Goal: Transaction & Acquisition: Book appointment/travel/reservation

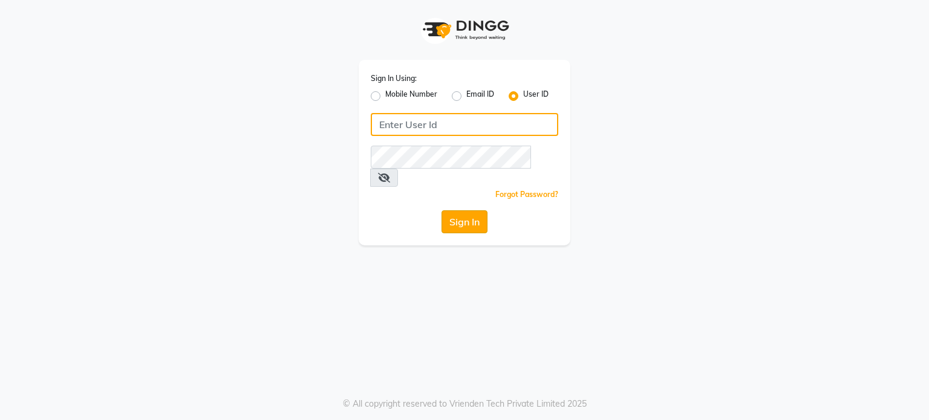
type input "desiresalon"
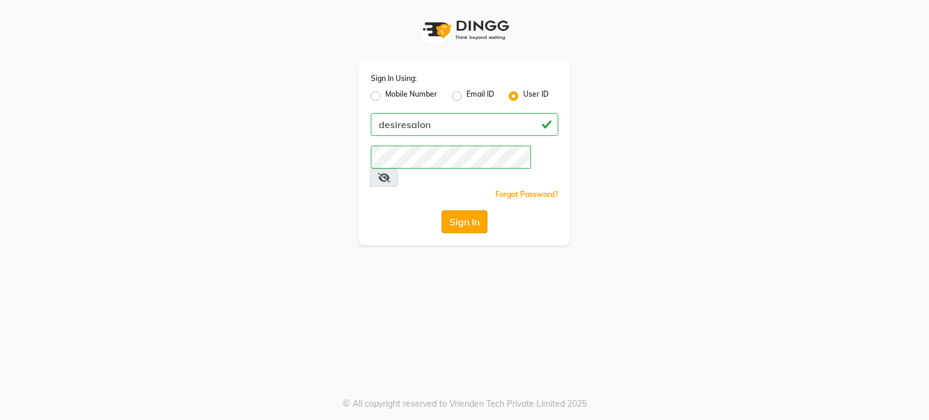
click at [461, 210] on button "Sign In" at bounding box center [464, 221] width 46 height 23
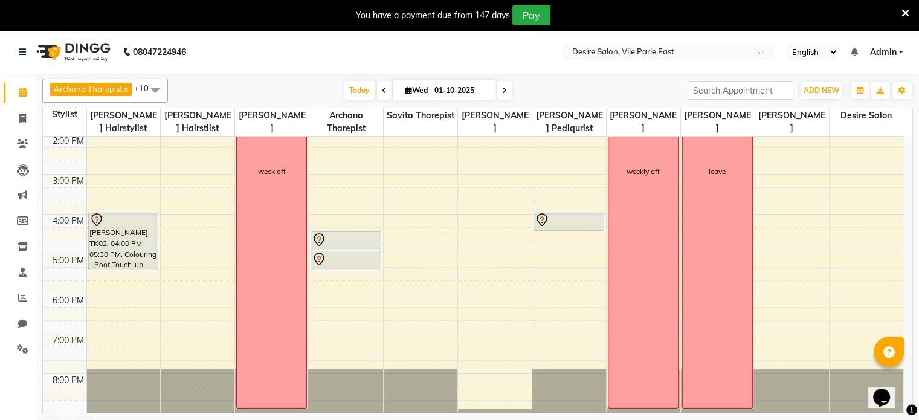
scroll to position [276, 0]
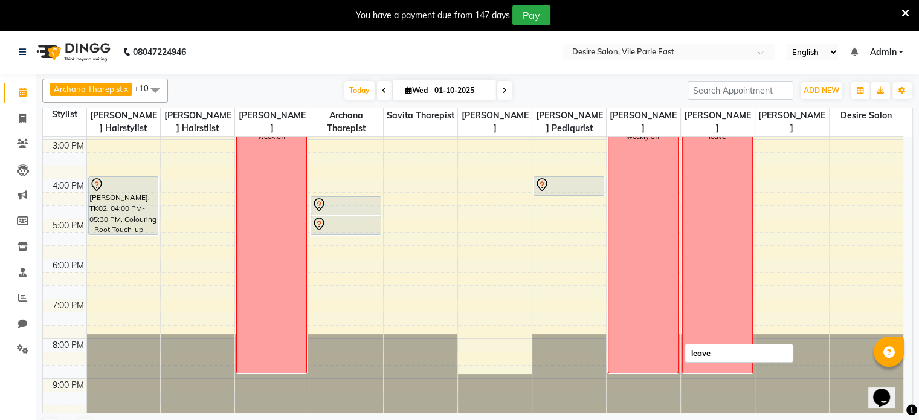
drag, startPoint x: 349, startPoint y: 213, endPoint x: 838, endPoint y: 190, distance: 489.6
click at [694, 163] on tr "[PERSON_NAME], TK01, 11:00 AM-11:30 AM, Brazilian Wax - Full Hands [PERSON_NAME…" at bounding box center [473, 139] width 861 height 558
click at [571, 259] on div "8:00 AM 9:00 AM 10:00 AM 11:00 AM 12:00 PM 1:00 PM 2:00 PM 3:00 PM 4:00 PM 5:00…" at bounding box center [473, 140] width 861 height 558
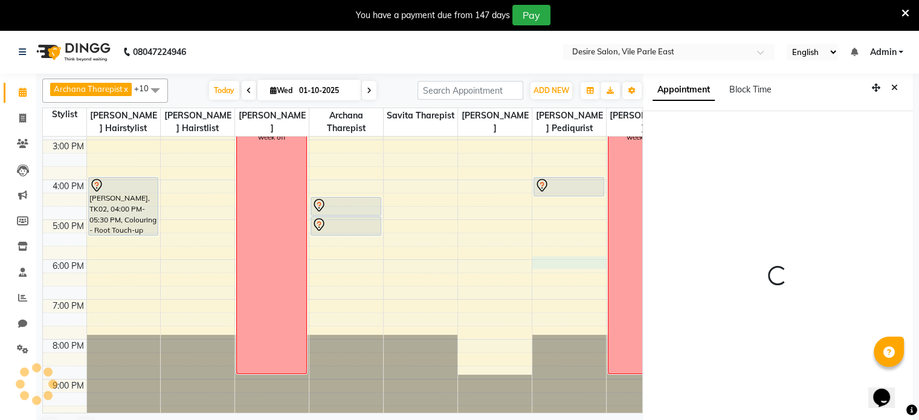
select select "1080"
select select "85301"
select select "tentative"
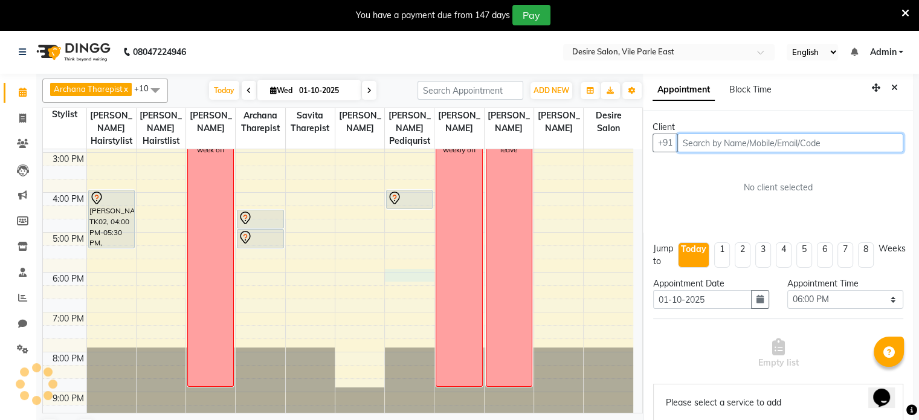
scroll to position [33, 0]
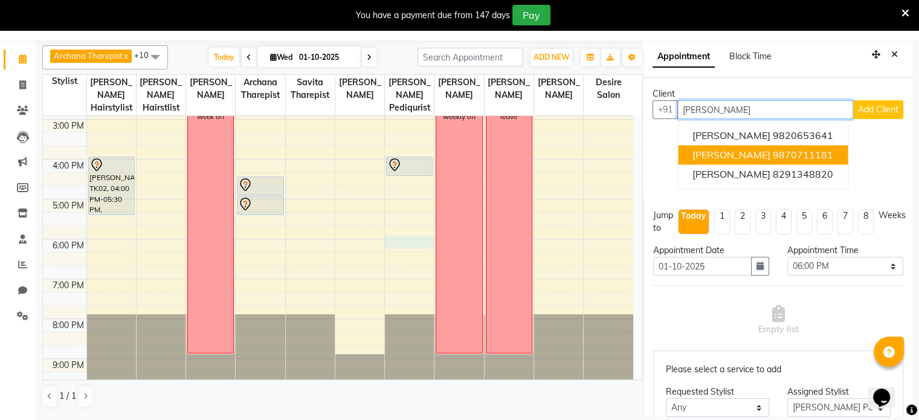
click at [841, 152] on button "[PERSON_NAME] 9870711181" at bounding box center [763, 154] width 170 height 19
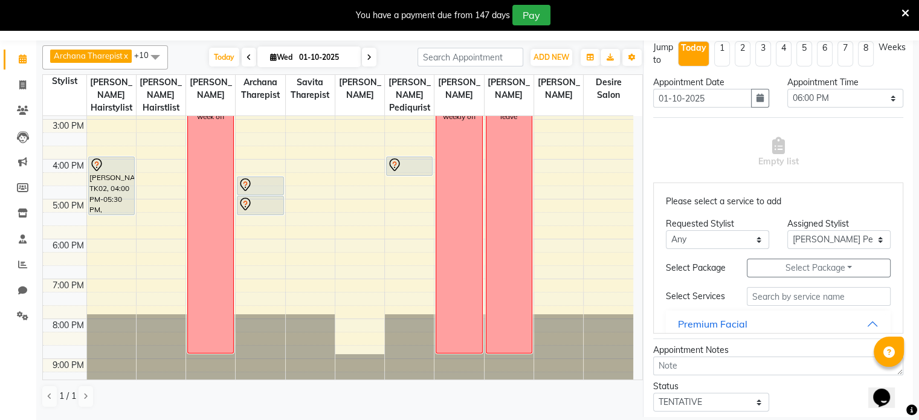
scroll to position [213, 0]
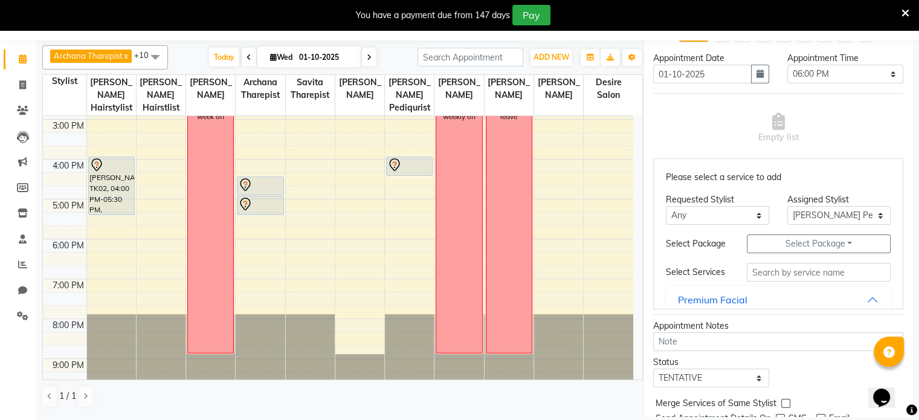
type input "9870711181"
click at [836, 282] on input "text" at bounding box center [819, 272] width 144 height 19
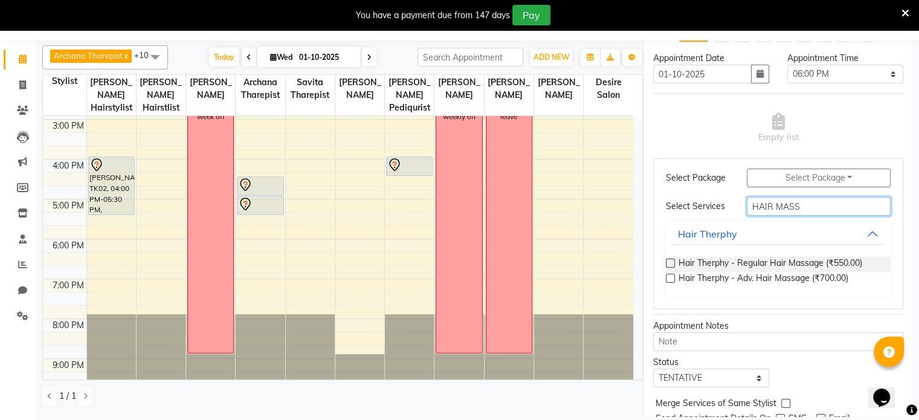
scroll to position [72, 0]
type input "HAIR MASS"
click at [667, 268] on label at bounding box center [670, 263] width 9 height 9
click at [667, 268] on input "checkbox" at bounding box center [670, 265] width 8 height 8
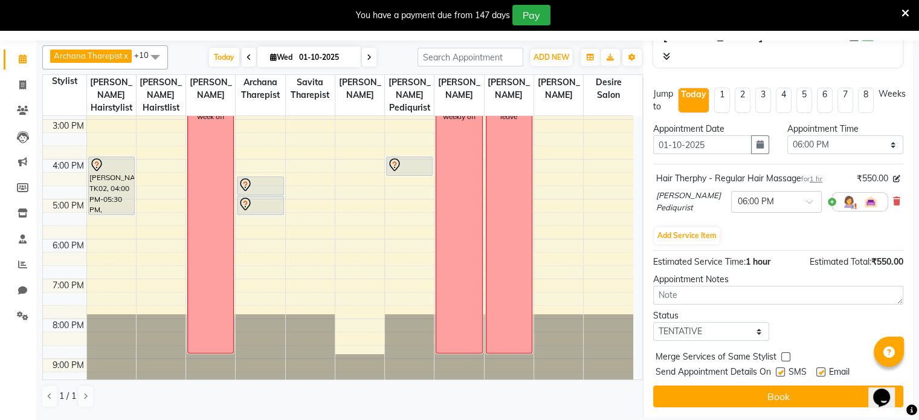
scroll to position [150, 0]
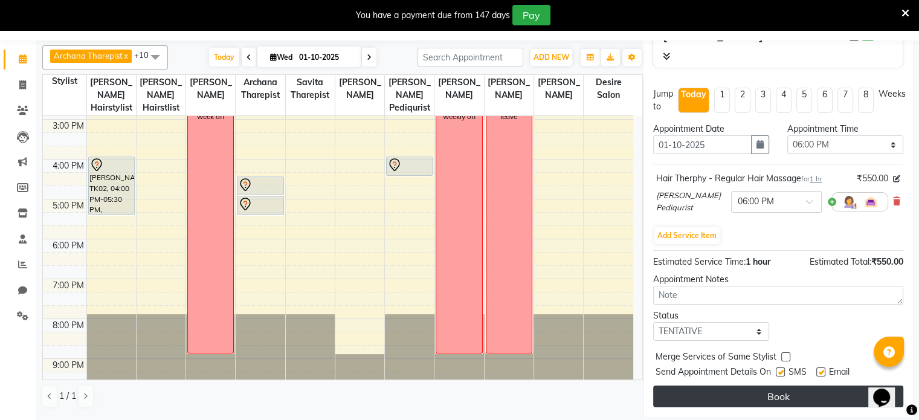
click at [747, 386] on button "Book" at bounding box center [778, 397] width 250 height 22
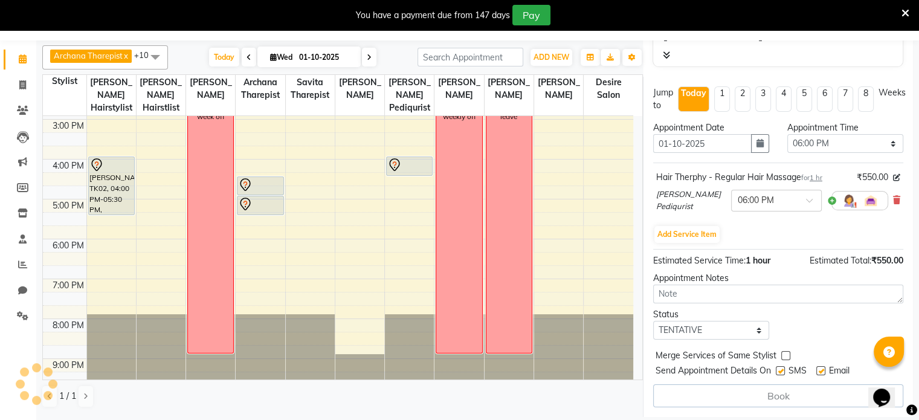
select select "85301"
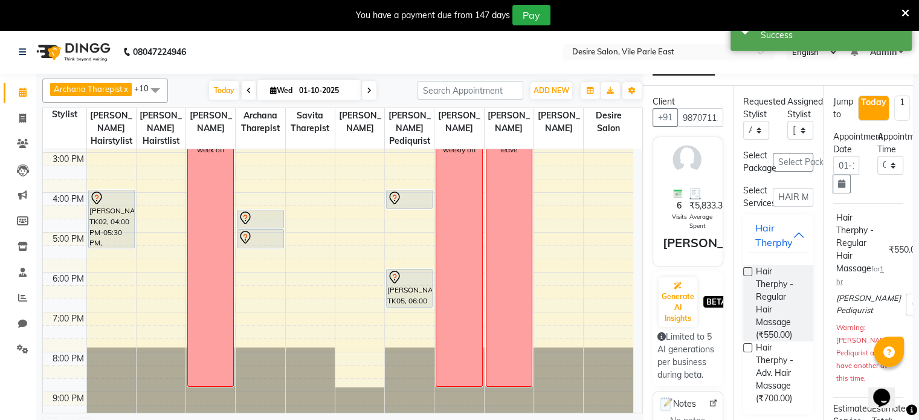
scroll to position [0, 0]
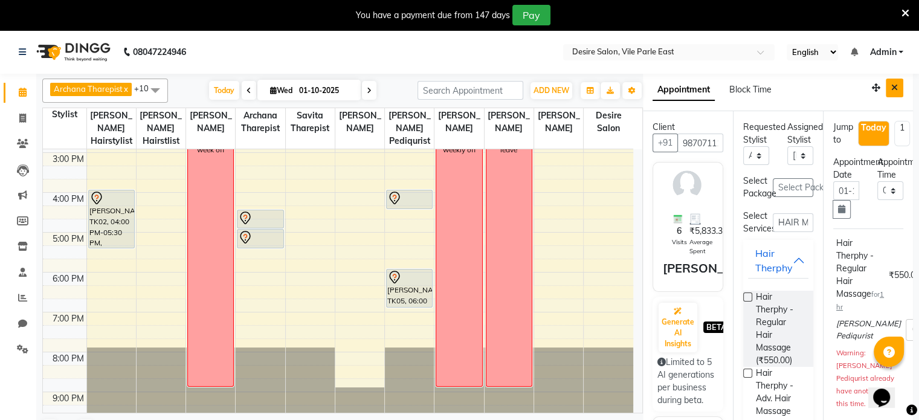
click at [889, 92] on button "Close" at bounding box center [895, 88] width 18 height 19
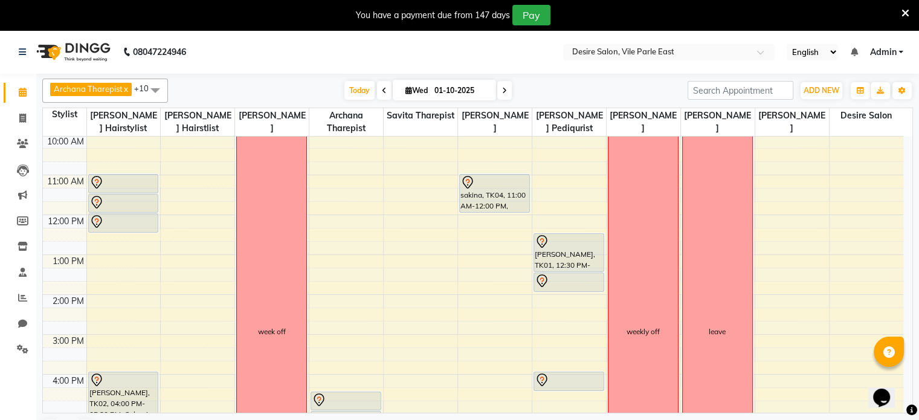
scroll to position [57, 0]
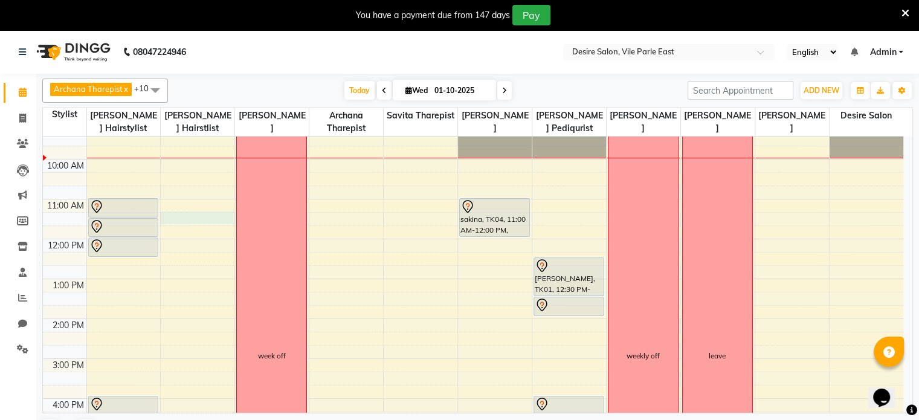
click at [196, 220] on div "8:00 AM 9:00 AM 10:00 AM 11:00 AM 12:00 PM 1:00 PM 2:00 PM 3:00 PM 4:00 PM 5:00…" at bounding box center [473, 359] width 861 height 558
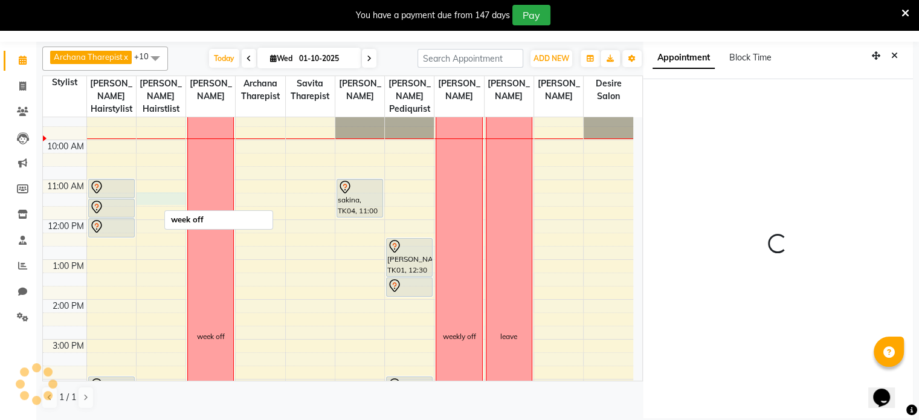
select select "675"
select select "75804"
select select "tentative"
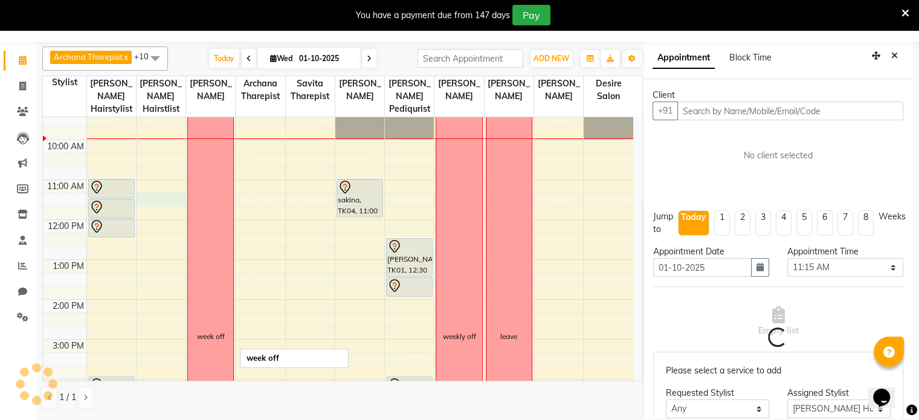
scroll to position [33, 0]
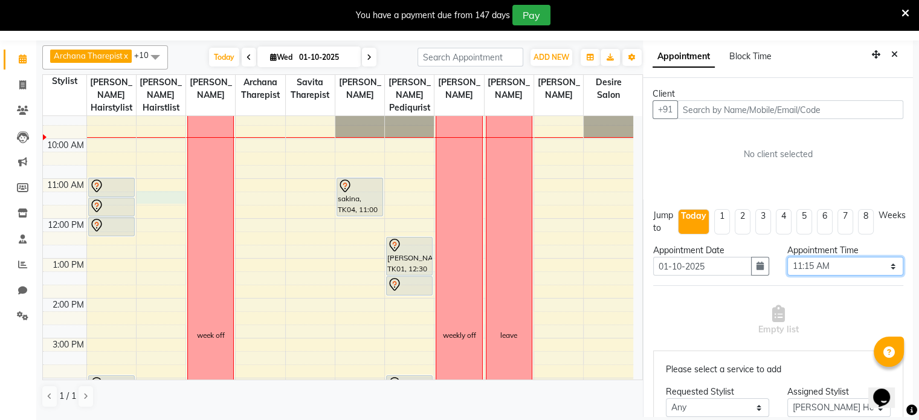
click at [886, 268] on select "Select 09:00 AM 09:15 AM 09:30 AM 09:45 AM 10:00 AM 10:15 AM 10:30 AM 10:45 AM …" at bounding box center [846, 266] width 116 height 19
select select "690"
click at [788, 257] on select "Select 09:00 AM 09:15 AM 09:30 AM 09:45 AM 10:00 AM 10:15 AM 10:30 AM 10:45 AM …" at bounding box center [846, 266] width 116 height 19
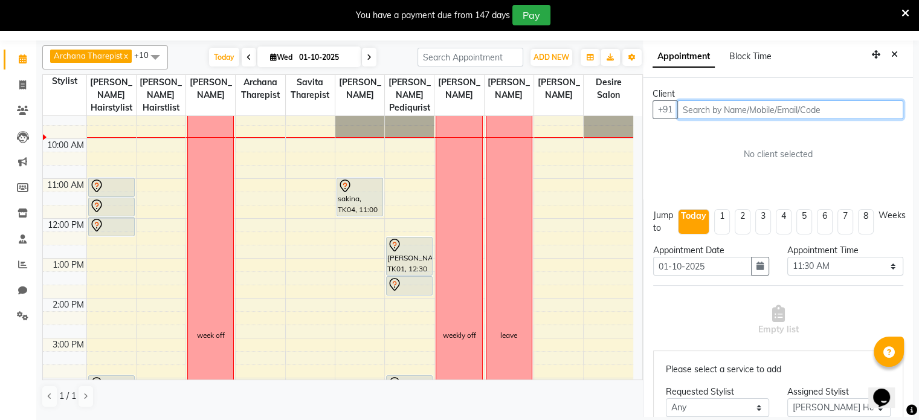
click at [837, 108] on input "text" at bounding box center [791, 109] width 226 height 19
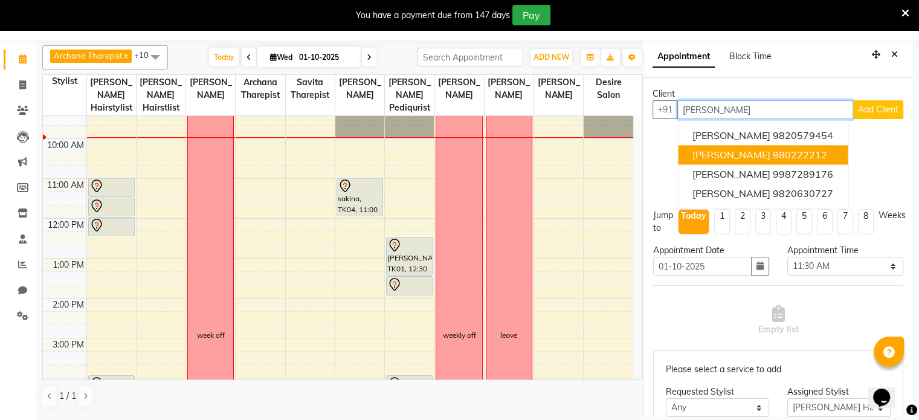
click at [774, 152] on ngb-highlight "980222212" at bounding box center [800, 155] width 54 height 12
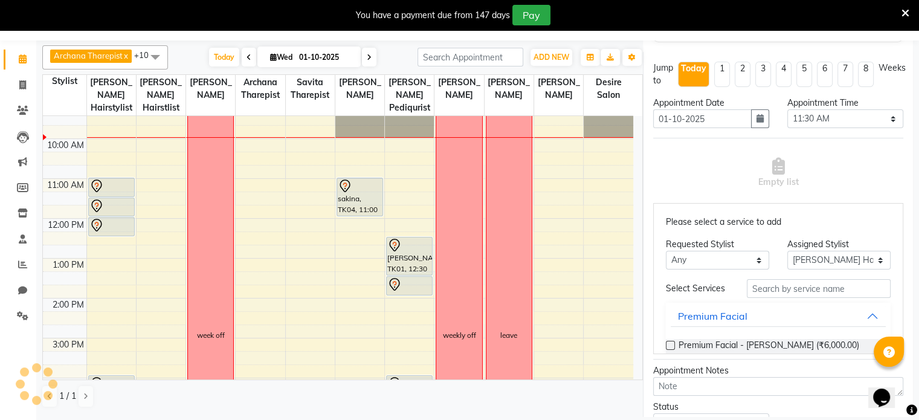
scroll to position [161, 0]
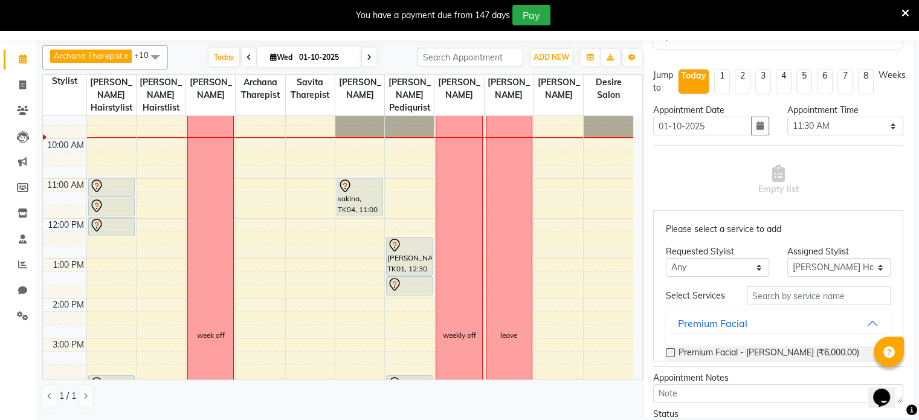
type input "980222212"
click at [856, 300] on input "text" at bounding box center [819, 296] width 144 height 19
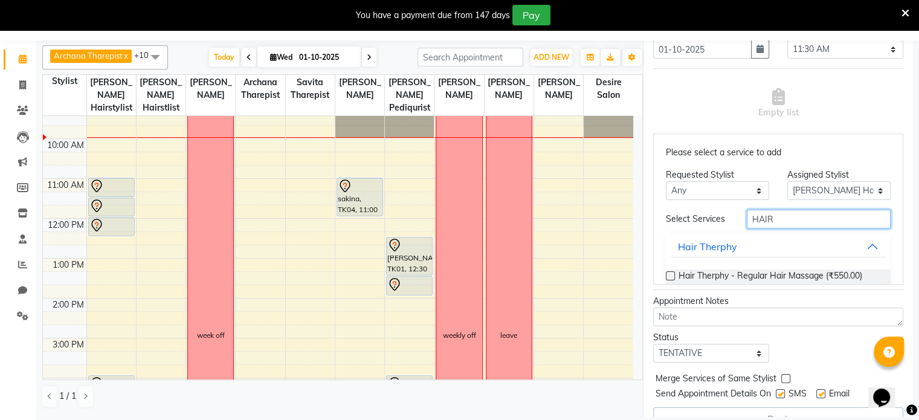
scroll to position [258, 0]
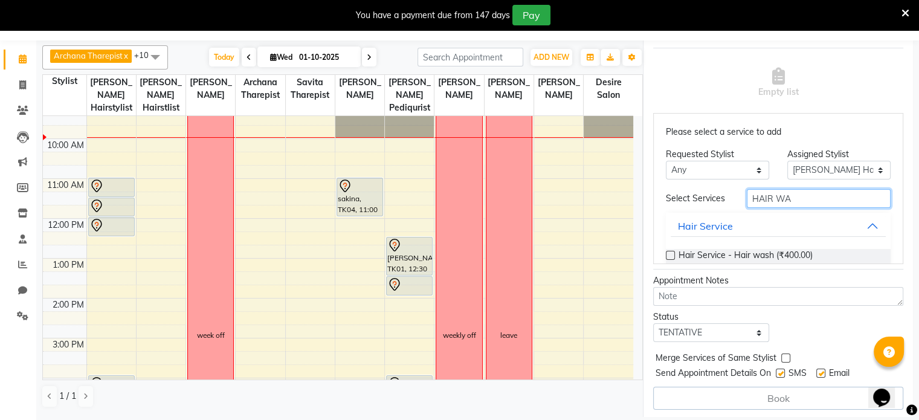
type input "HAIR WA"
click at [674, 258] on label at bounding box center [670, 255] width 9 height 9
click at [674, 258] on input "checkbox" at bounding box center [670, 257] width 8 height 8
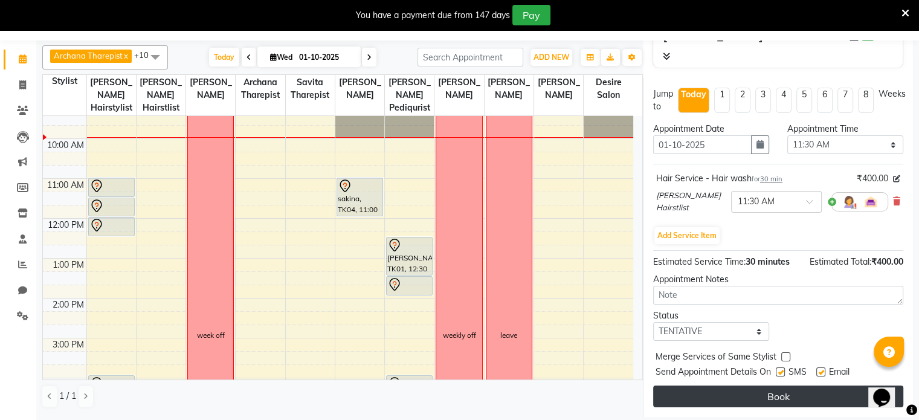
click at [739, 389] on button "Book" at bounding box center [778, 397] width 250 height 22
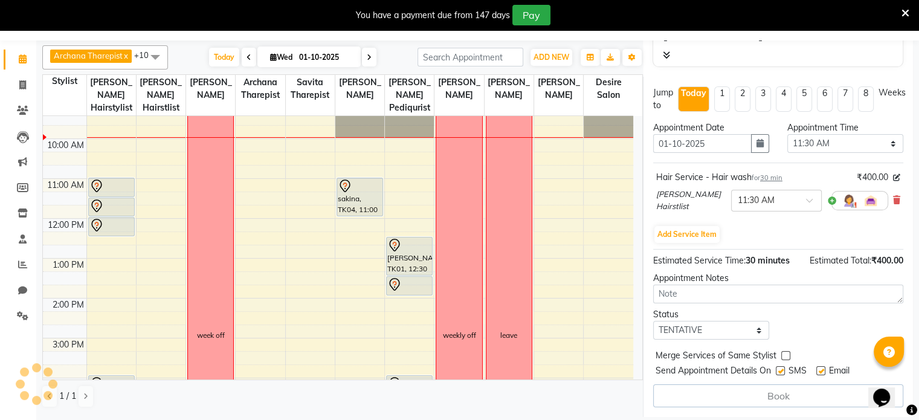
select select "75804"
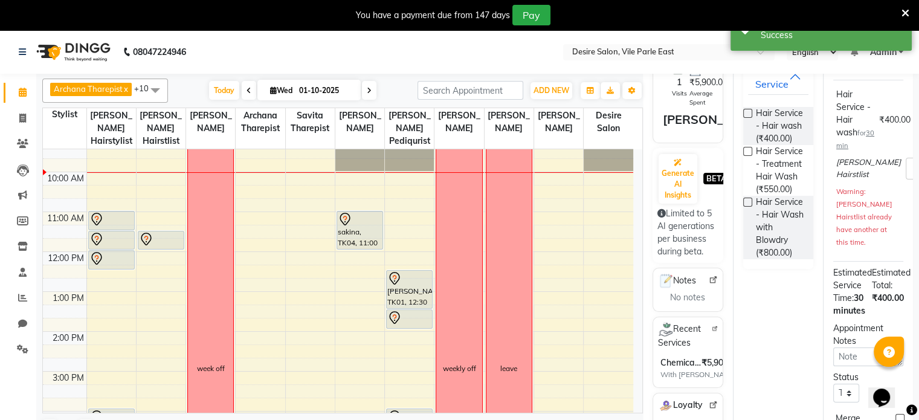
scroll to position [0, 0]
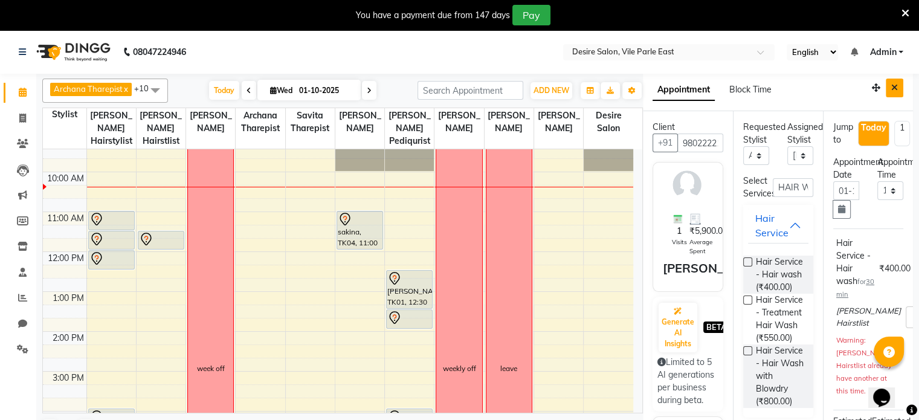
click at [892, 88] on icon "Close" at bounding box center [895, 87] width 7 height 8
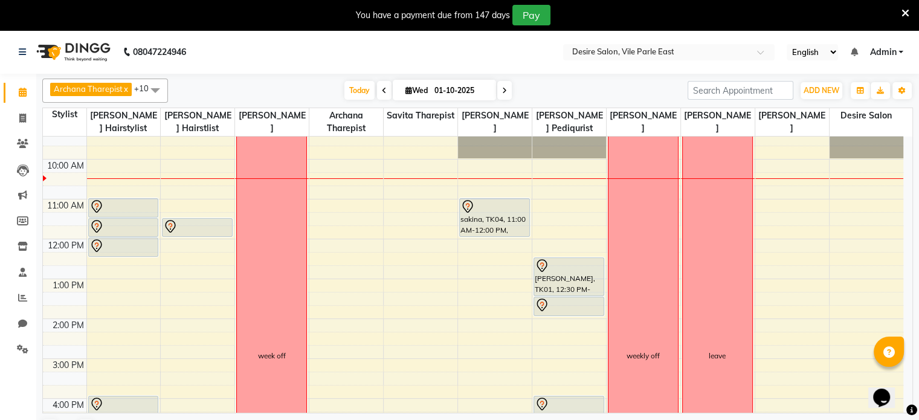
click at [462, 91] on input "01-10-2025" at bounding box center [461, 91] width 60 height 18
select select "10"
select select "2025"
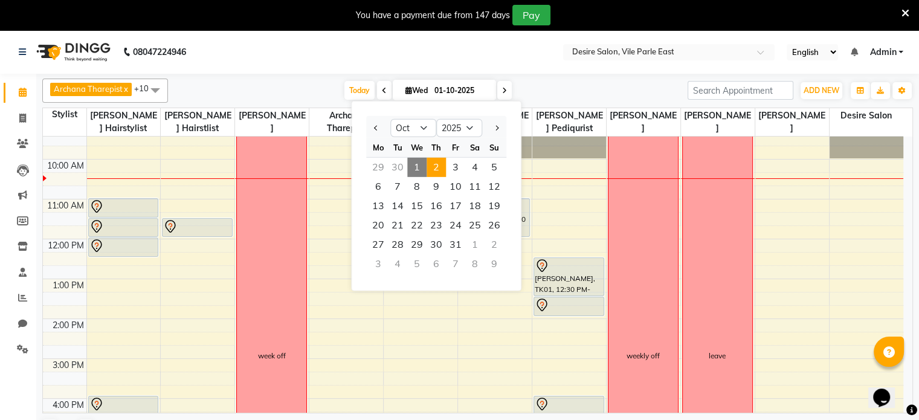
click at [440, 169] on span "2" at bounding box center [436, 167] width 19 height 19
type input "02-10-2025"
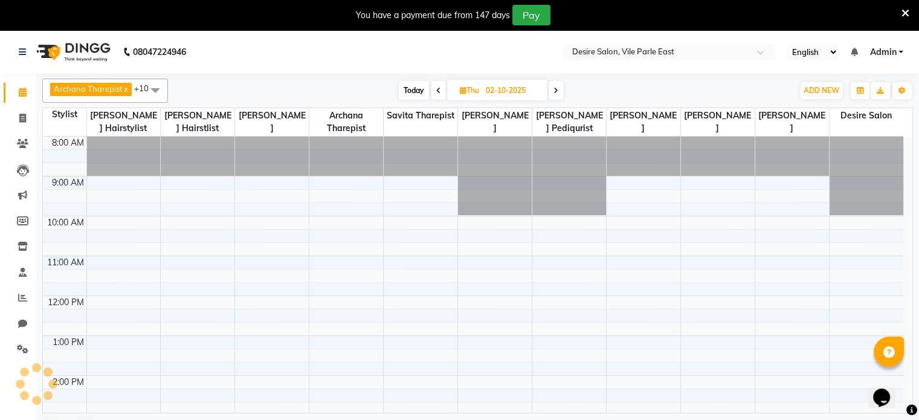
scroll to position [80, 0]
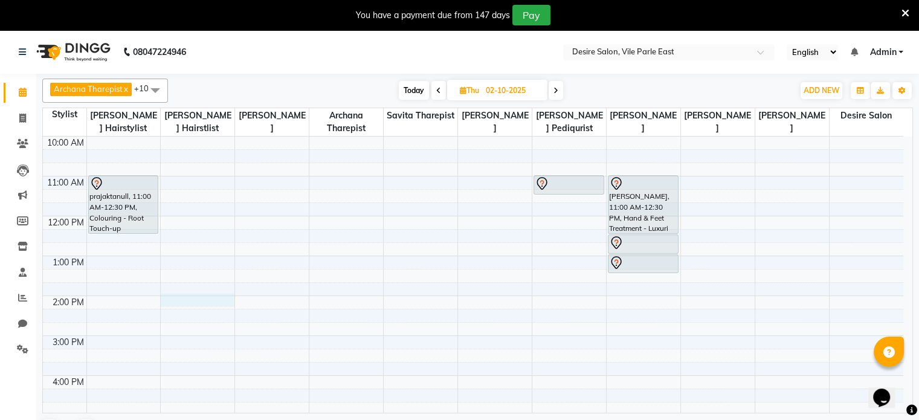
click at [177, 295] on div "8:00 AM 9:00 AM 10:00 AM 11:00 AM 12:00 PM 1:00 PM 2:00 PM 3:00 PM 4:00 PM 5:00…" at bounding box center [473, 336] width 861 height 558
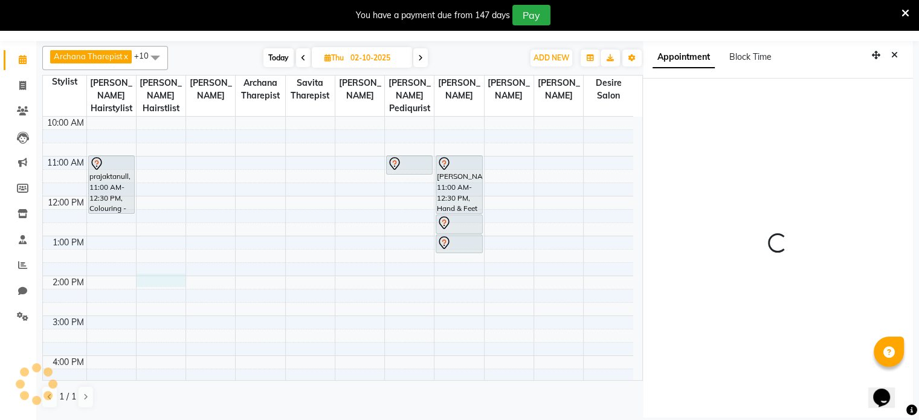
select select "75804"
select select "tentative"
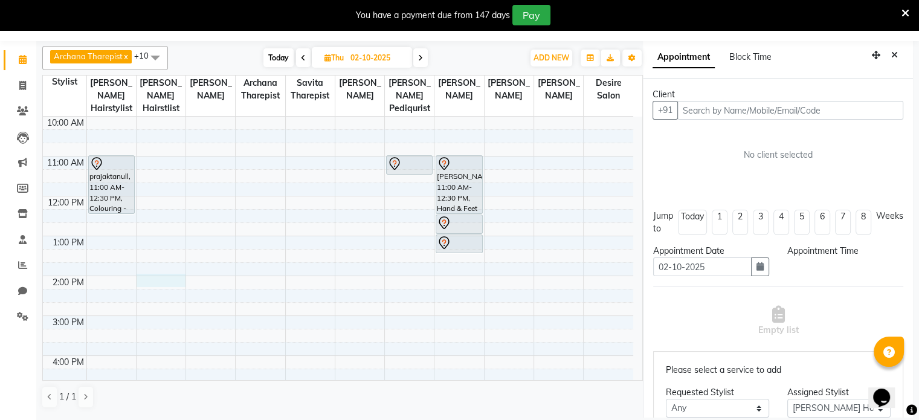
scroll to position [33, 0]
select select "840"
click at [915, 262] on div "Archana Tharepist x [PERSON_NAME] Pediqurist x [PERSON_NAME] x desire salon x […" at bounding box center [477, 231] width 883 height 380
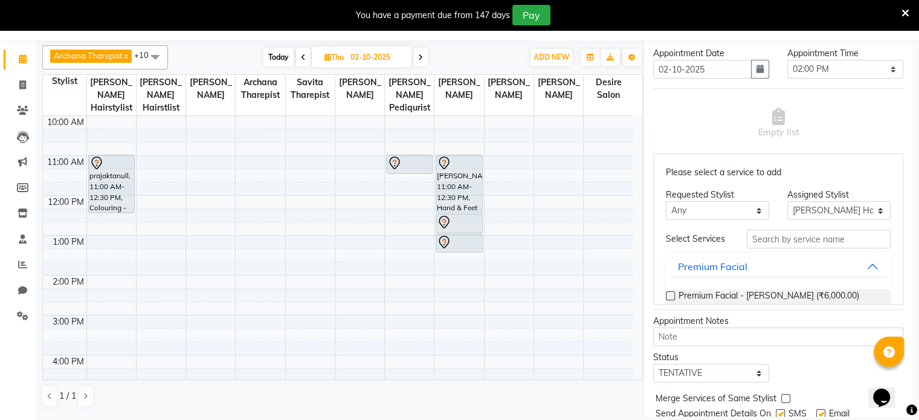
scroll to position [198, 0]
click at [830, 240] on input "text" at bounding box center [819, 238] width 144 height 19
type input "HAI"
click at [829, 271] on button "Hair Therphy" at bounding box center [778, 266] width 215 height 22
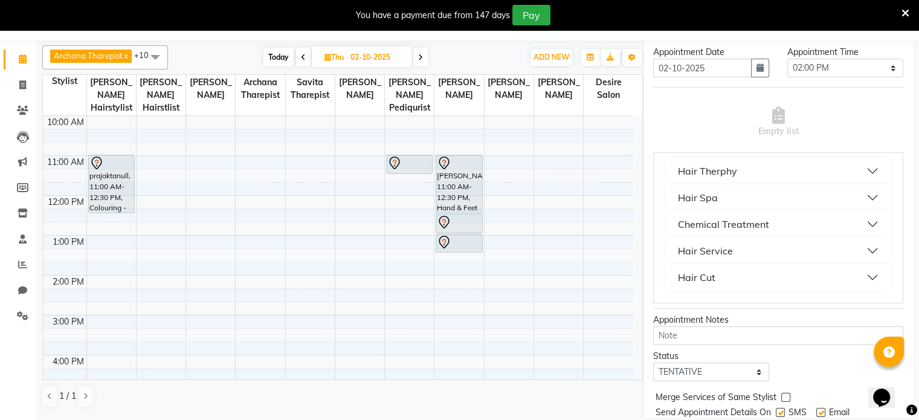
scroll to position [100, 0]
click at [825, 253] on button "Hair Service" at bounding box center [778, 251] width 215 height 22
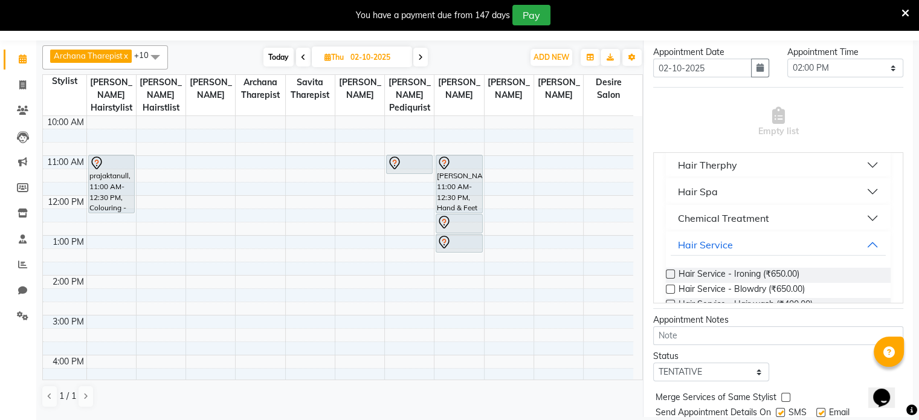
click at [825, 279] on div "Hair Service - Ironing (₹650.00)" at bounding box center [778, 275] width 225 height 15
click at [670, 276] on label at bounding box center [670, 274] width 9 height 9
click at [670, 276] on input "checkbox" at bounding box center [670, 275] width 8 height 8
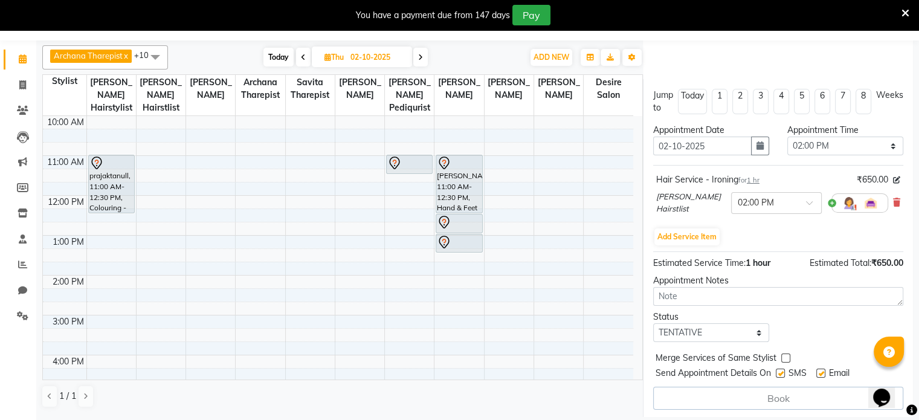
click at [828, 394] on div "Book" at bounding box center [778, 398] width 250 height 23
click at [687, 238] on button "Add Service Item" at bounding box center [687, 237] width 65 height 17
select select "75804"
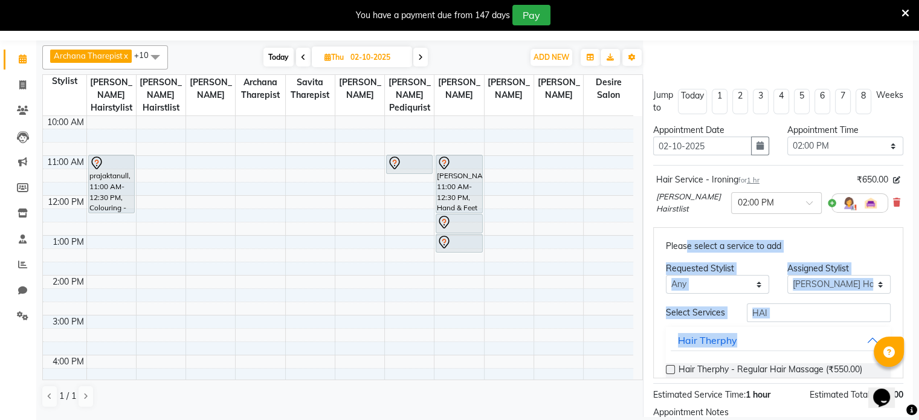
drag, startPoint x: 687, startPoint y: 238, endPoint x: 830, endPoint y: 329, distance: 169.6
click at [830, 329] on div "Please select a service to add Requested Stylist Any Archana Tharepist [PERSON_…" at bounding box center [778, 302] width 250 height 151
click at [830, 329] on div "Select Services HAI Hair Therphy Hair Therphy - Regular Hair Massage (₹550.00) …" at bounding box center [778, 421] width 225 height 236
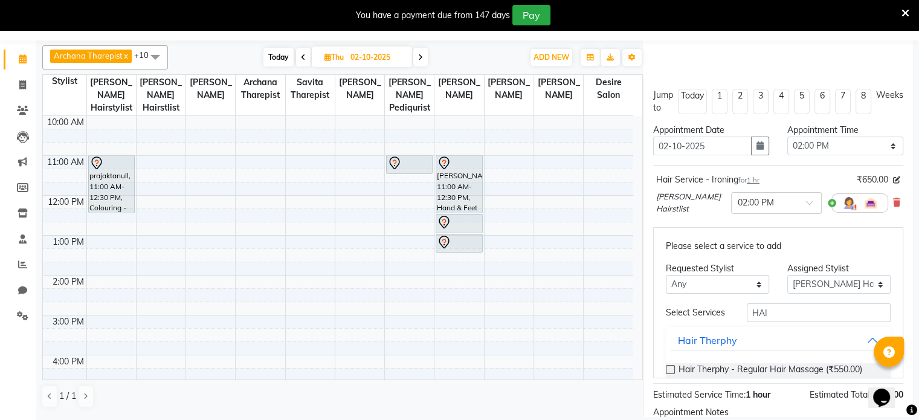
click at [897, 336] on div "Jump to [DATE] 1 2 3 4 5 6 7 8 Weeks Appointment Date [DATE] Appointment Time S…" at bounding box center [778, 315] width 270 height 472
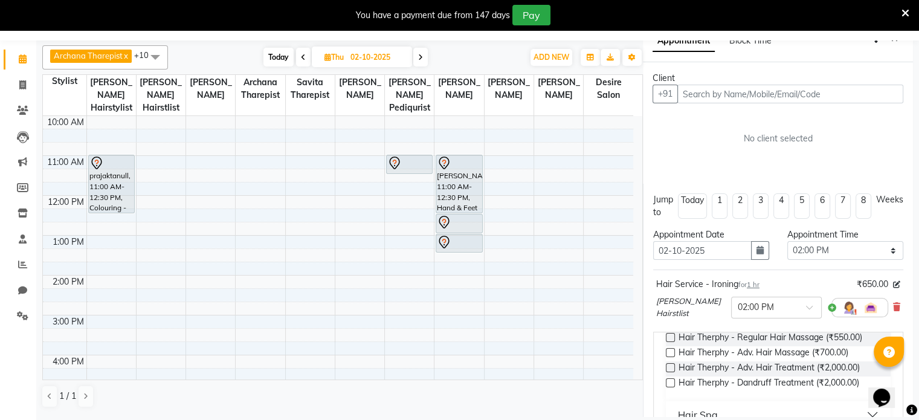
scroll to position [11, 0]
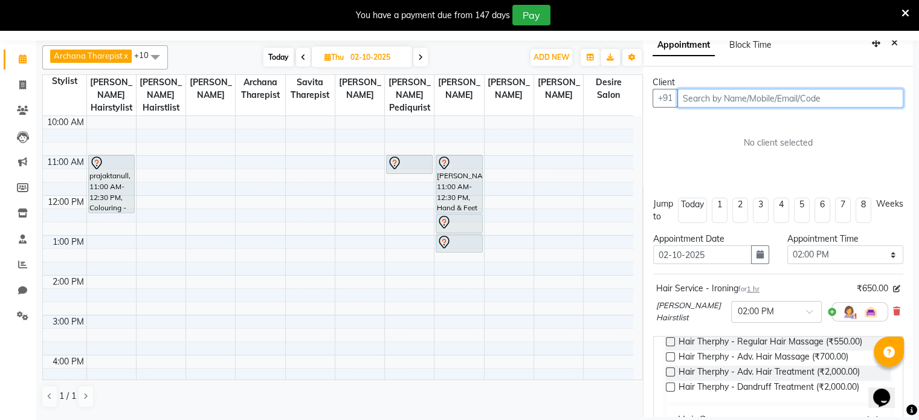
click at [736, 96] on input "text" at bounding box center [791, 98] width 226 height 19
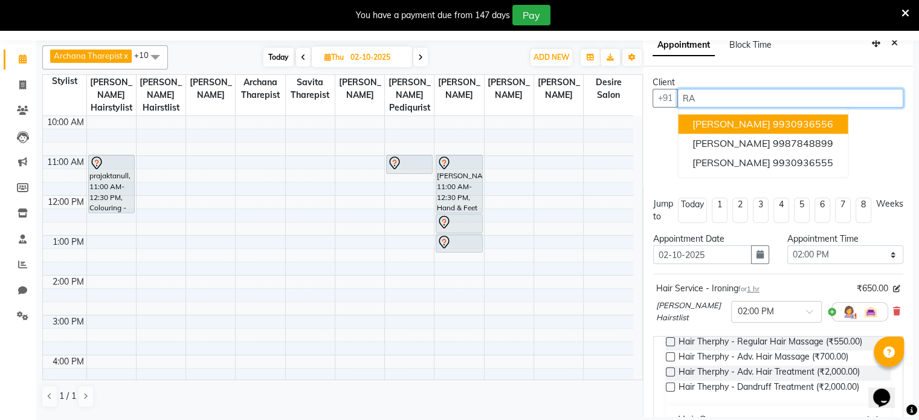
type input "R"
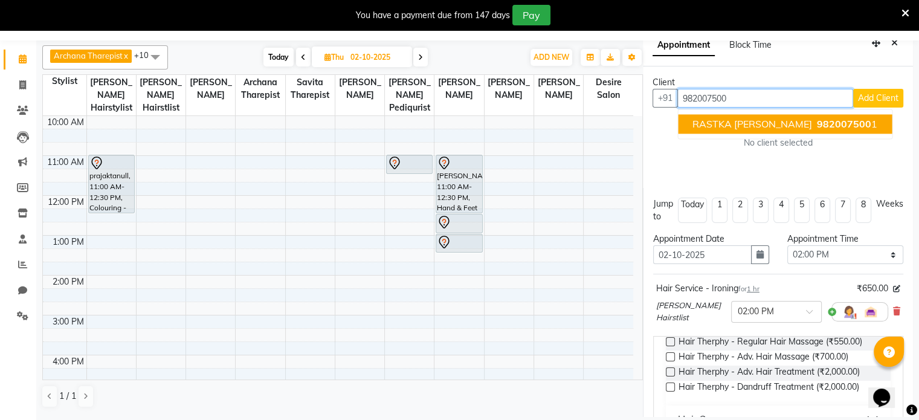
click at [815, 127] on ngb-highlight "982007500 1" at bounding box center [846, 124] width 63 height 12
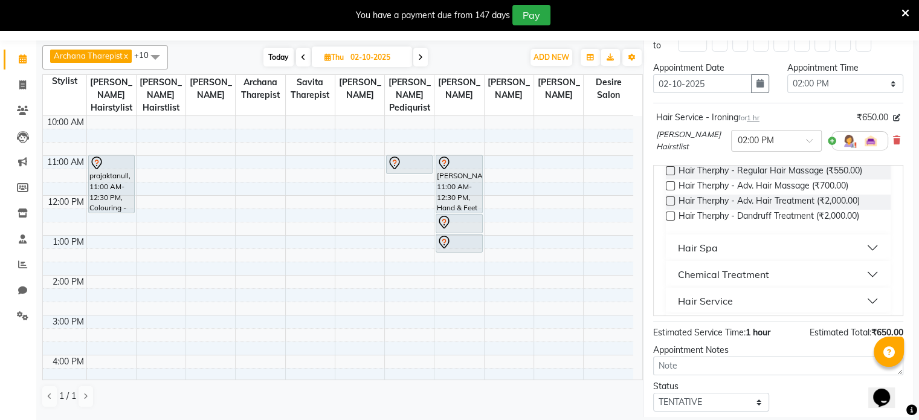
scroll to position [271, 0]
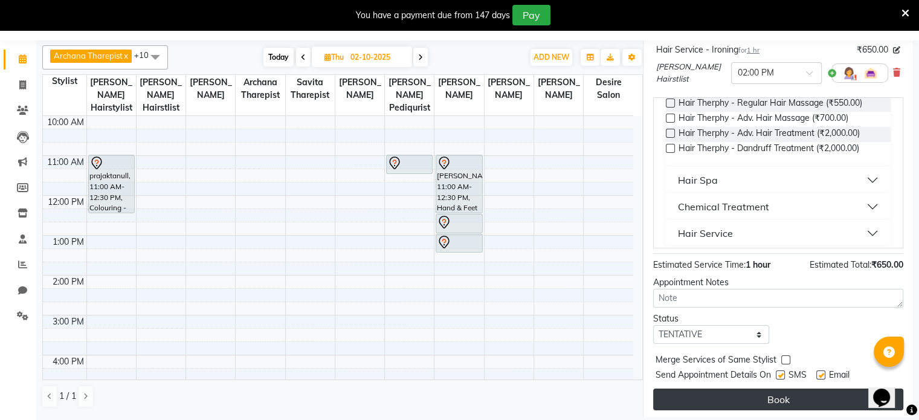
type input "9820075001"
click at [829, 399] on button "Book" at bounding box center [778, 400] width 250 height 22
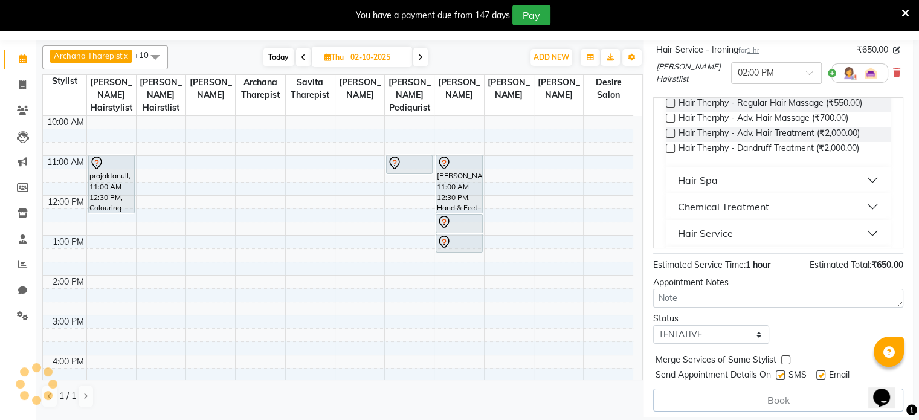
select select "75804"
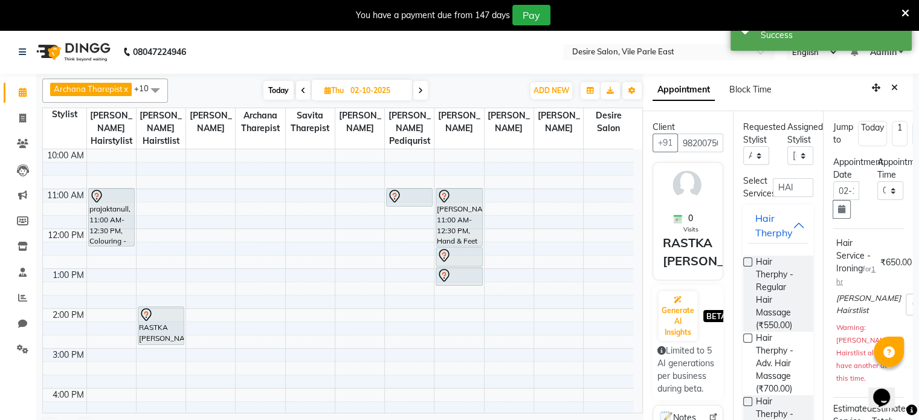
scroll to position [0, 0]
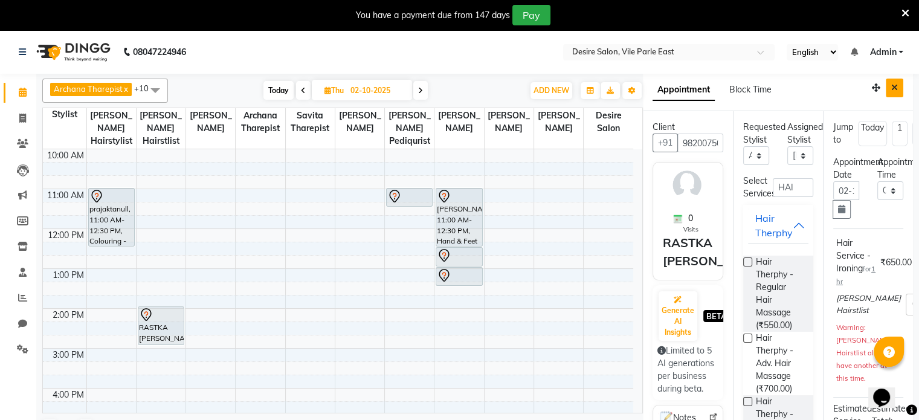
click at [892, 86] on icon "Close" at bounding box center [895, 87] width 7 height 8
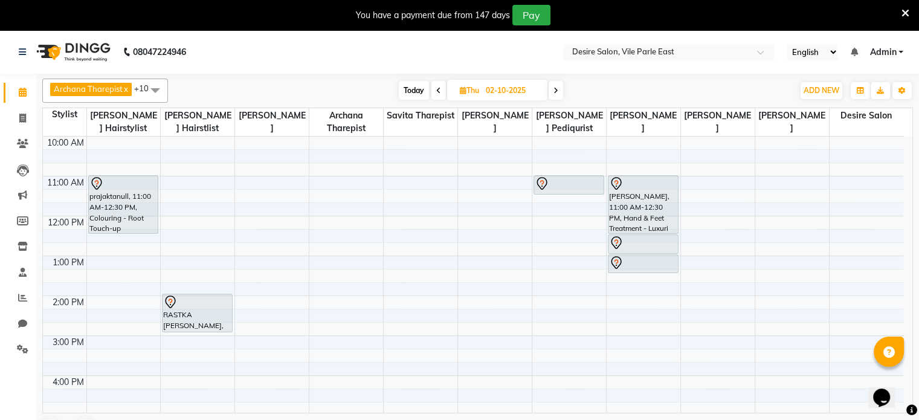
click at [415, 91] on span "Today" at bounding box center [414, 90] width 30 height 19
type input "01-10-2025"
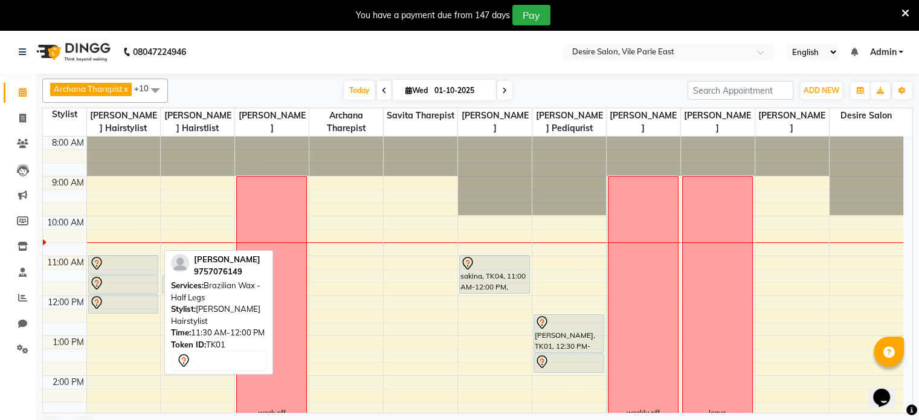
click at [126, 280] on div at bounding box center [123, 283] width 68 height 15
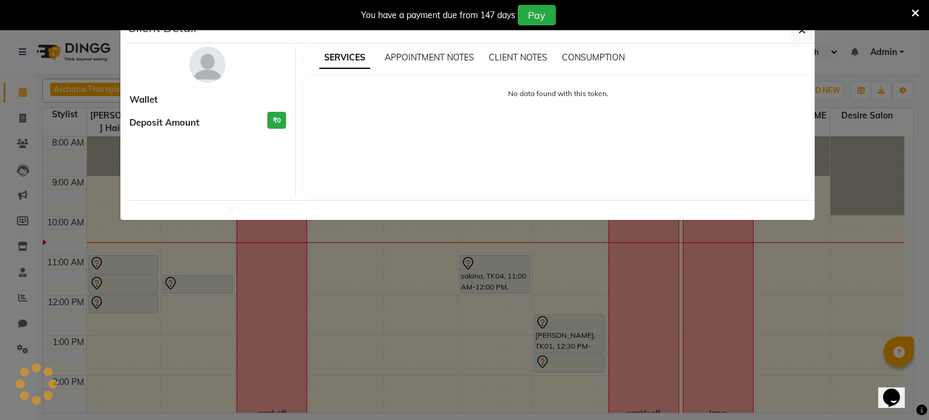
select select "7"
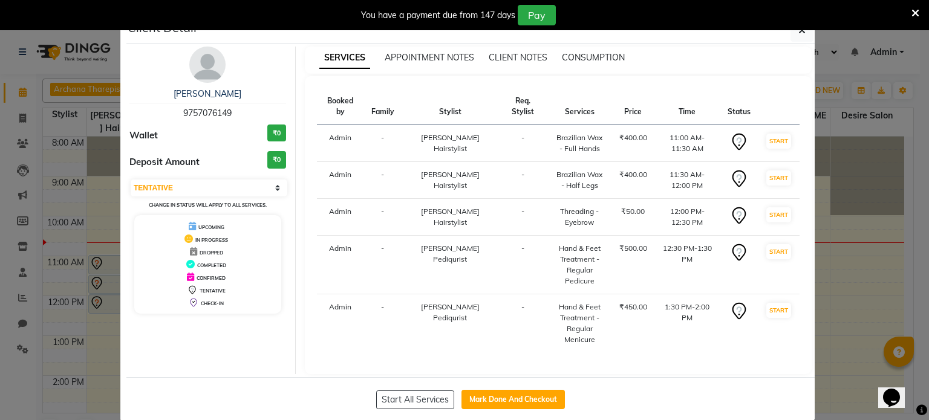
click at [800, 30] on div "You have a payment due from 147 days Pay" at bounding box center [464, 15] width 929 height 30
click at [799, 34] on icon "button" at bounding box center [801, 30] width 7 height 10
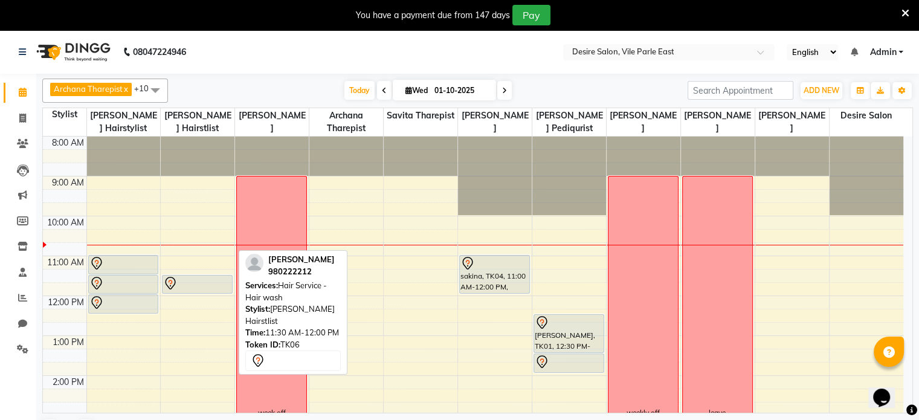
click at [201, 282] on div at bounding box center [197, 283] width 68 height 15
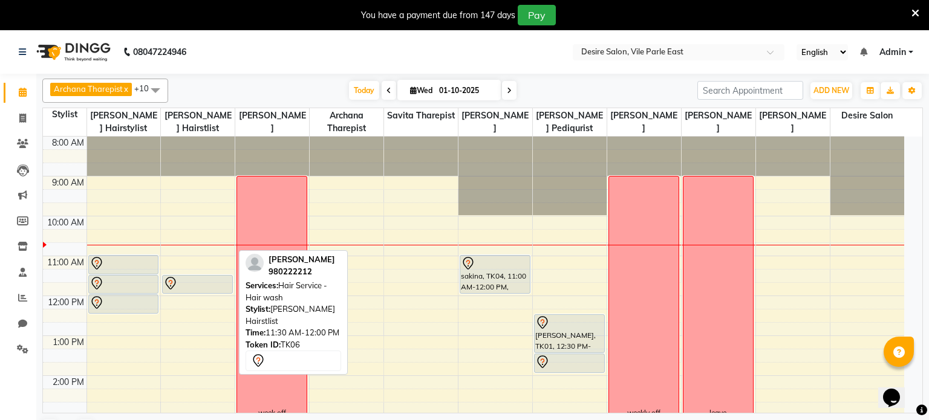
select select "7"
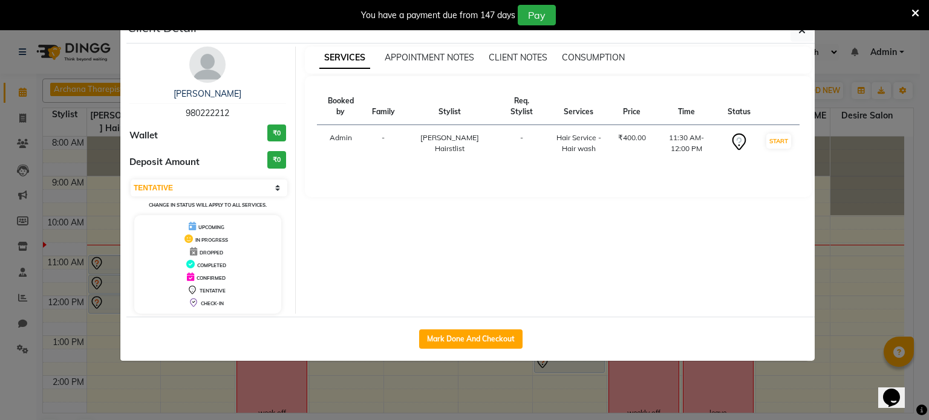
click at [201, 263] on span "COMPLETED" at bounding box center [211, 265] width 29 height 6
click at [191, 275] on icon at bounding box center [190, 277] width 7 height 8
click at [803, 33] on icon "button" at bounding box center [801, 30] width 7 height 10
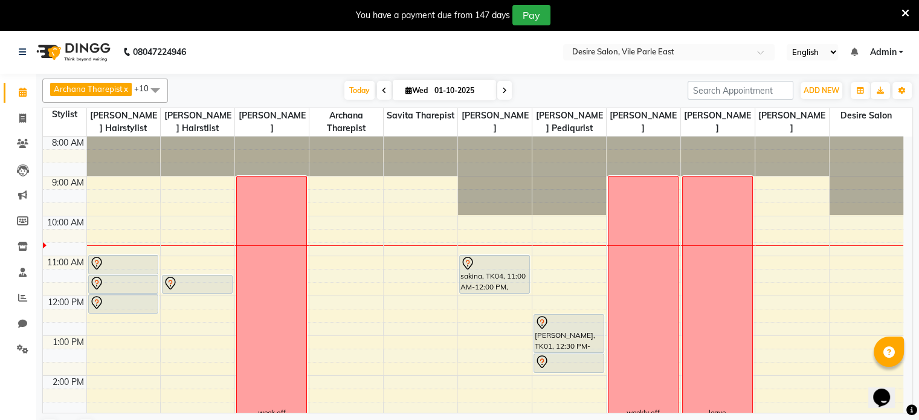
click at [907, 11] on icon at bounding box center [906, 13] width 8 height 11
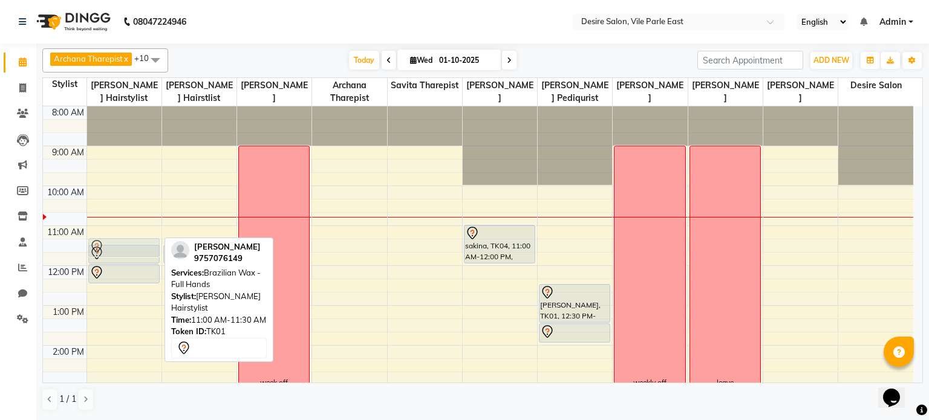
drag, startPoint x: 133, startPoint y: 233, endPoint x: 119, endPoint y: 253, distance: 24.8
click at [119, 253] on div "[PERSON_NAME], TK01, 11:00 AM-11:30 AM, Brazilian Wax - Full Hands [PERSON_NAME…" at bounding box center [124, 385] width 74 height 558
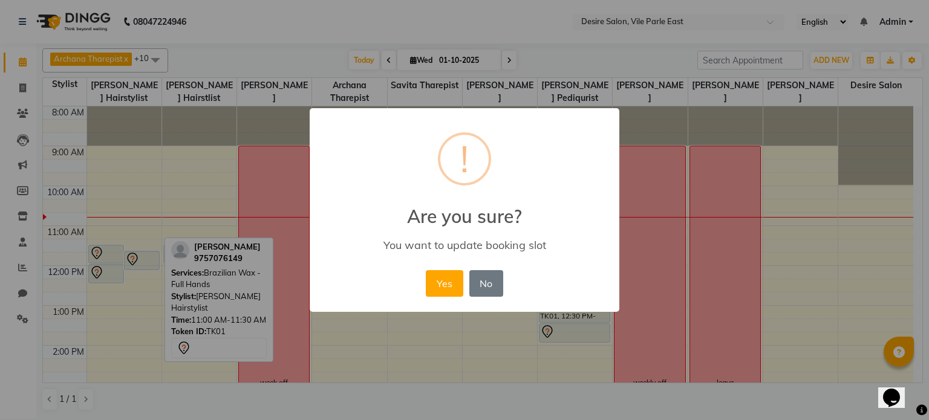
click at [121, 236] on div "× ! Are you sure? You want to update booking slot Yes No No" at bounding box center [464, 210] width 929 height 420
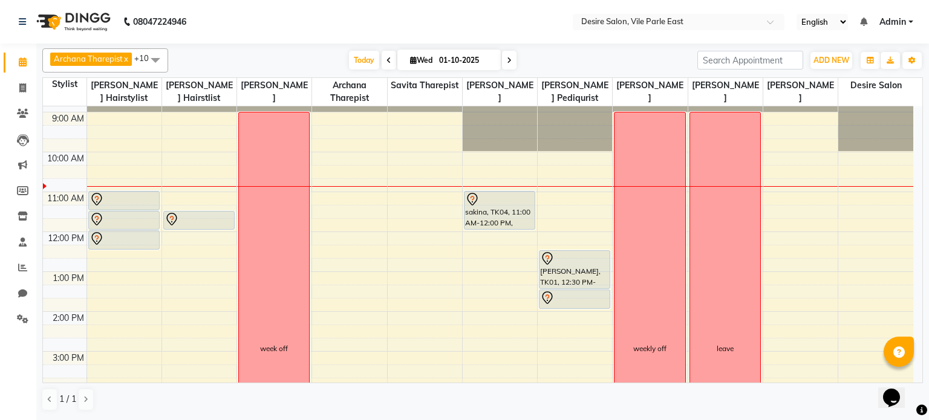
scroll to position [39, 0]
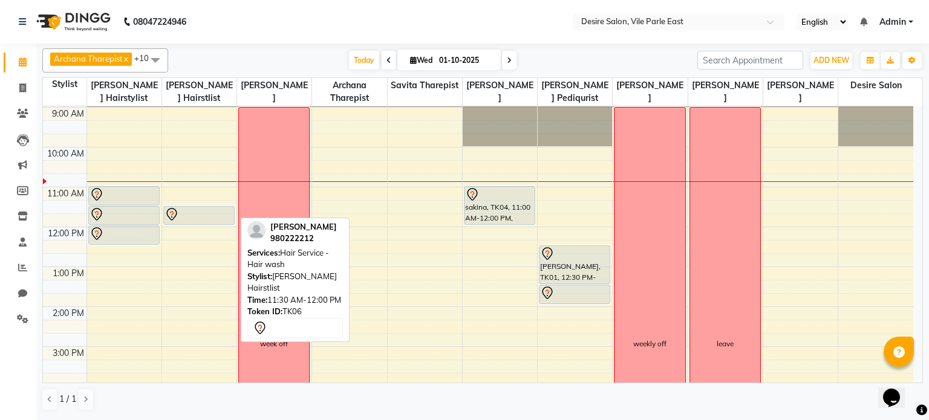
drag, startPoint x: 198, startPoint y: 222, endPoint x: 199, endPoint y: 166, distance: 55.6
click at [199, 166] on div "8:00 AM 9:00 AM 10:00 AM 11:00 AM 12:00 PM 1:00 PM 2:00 PM 3:00 PM 4:00 PM 5:00…" at bounding box center [478, 347] width 870 height 558
drag, startPoint x: 198, startPoint y: 215, endPoint x: 190, endPoint y: 174, distance: 41.4
click at [190, 174] on div "[PERSON_NAME], TK06, 11:30 AM-12:00 PM, Hair Service - Hair wash [PERSON_NAME],…" at bounding box center [199, 347] width 74 height 558
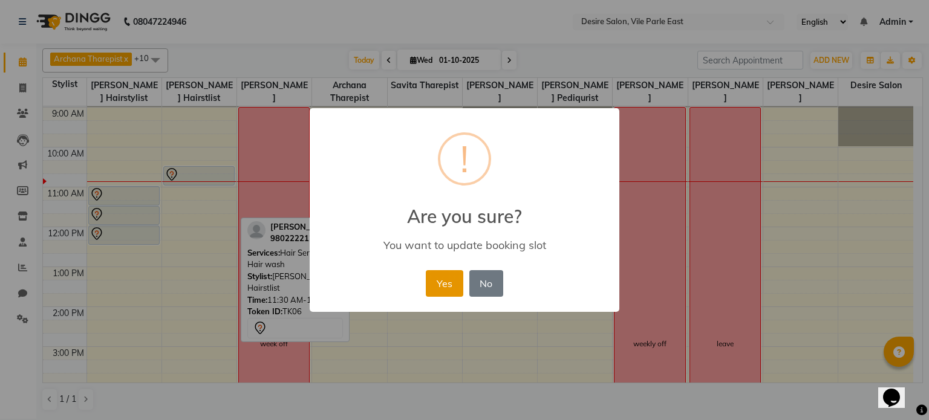
click at [445, 277] on button "Yes" at bounding box center [444, 283] width 37 height 27
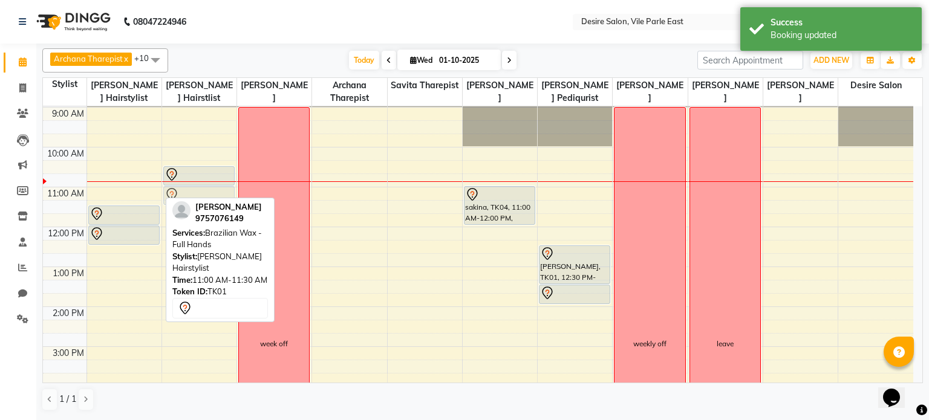
drag, startPoint x: 152, startPoint y: 196, endPoint x: 203, endPoint y: 200, distance: 50.3
click at [203, 200] on div "Archana Tharepist x [PERSON_NAME] Pediqurist x [PERSON_NAME] x desire salon x […" at bounding box center [482, 230] width 880 height 372
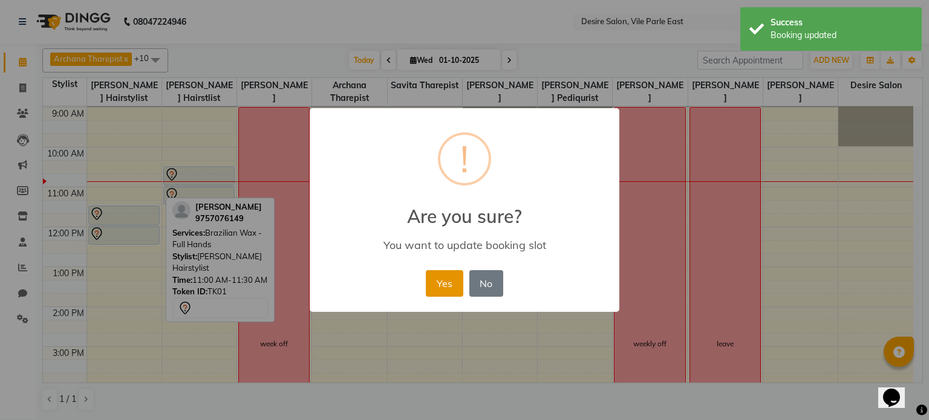
click at [438, 275] on button "Yes" at bounding box center [444, 283] width 37 height 27
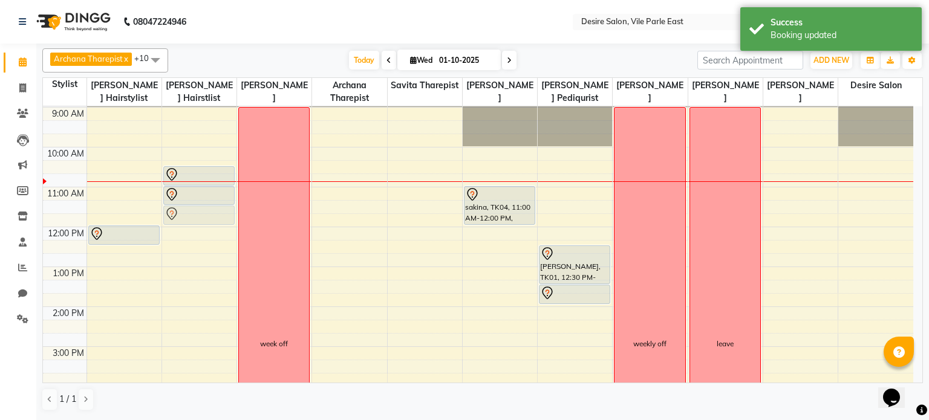
drag, startPoint x: 152, startPoint y: 215, endPoint x: 206, endPoint y: 213, distance: 53.2
click at [206, 213] on tr "[PERSON_NAME], TK01, 11:30 AM-12:00 PM, Brazilian Wax - Half Legs [PERSON_NAME]…" at bounding box center [478, 347] width 870 height 558
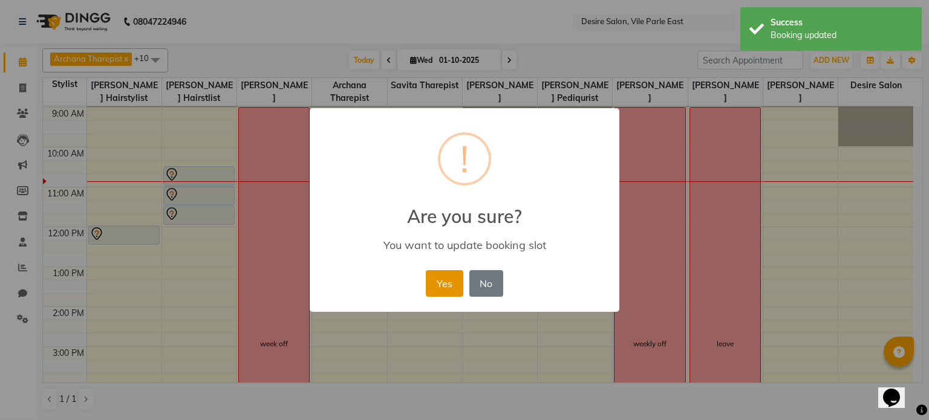
click at [429, 287] on button "Yes" at bounding box center [444, 283] width 37 height 27
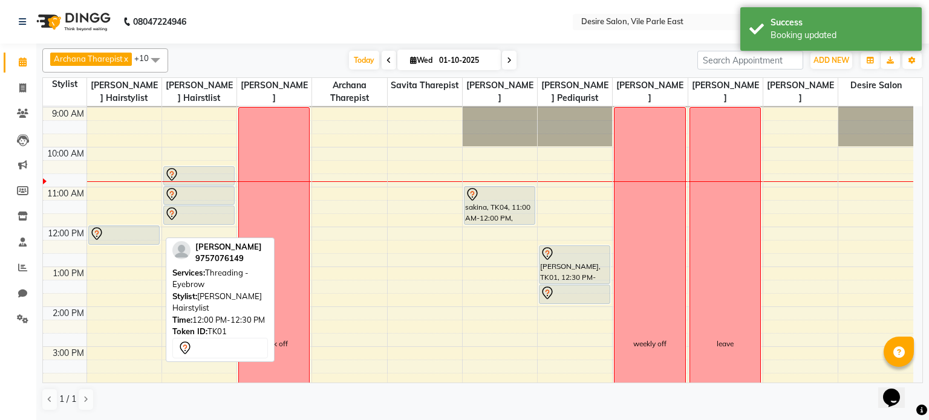
drag, startPoint x: 151, startPoint y: 240, endPoint x: 210, endPoint y: 239, distance: 59.8
click at [210, 239] on div "Archana Tharepist x [PERSON_NAME] Pediqurist x [PERSON_NAME] x desire salon x […" at bounding box center [482, 230] width 880 height 372
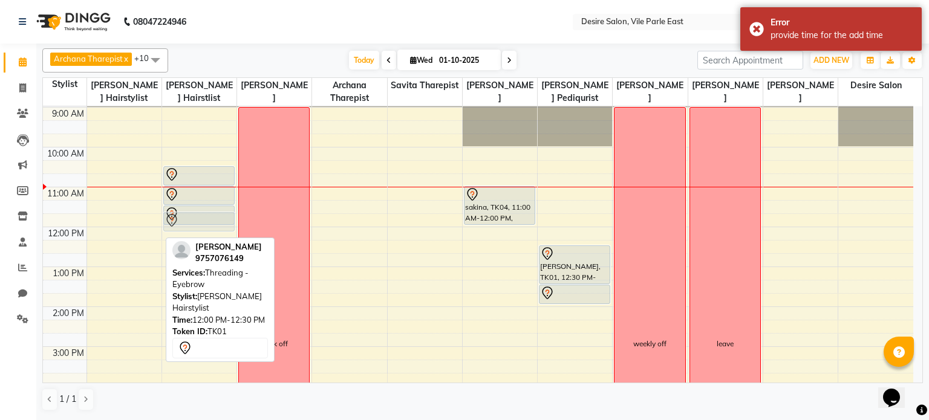
drag, startPoint x: 137, startPoint y: 239, endPoint x: 196, endPoint y: 234, distance: 58.8
click at [196, 234] on div "8:00 AM 9:00 AM 10:00 AM 11:00 AM 12:00 PM 1:00 PM 2:00 PM 3:00 PM 4:00 PM 5:00…" at bounding box center [478, 347] width 870 height 558
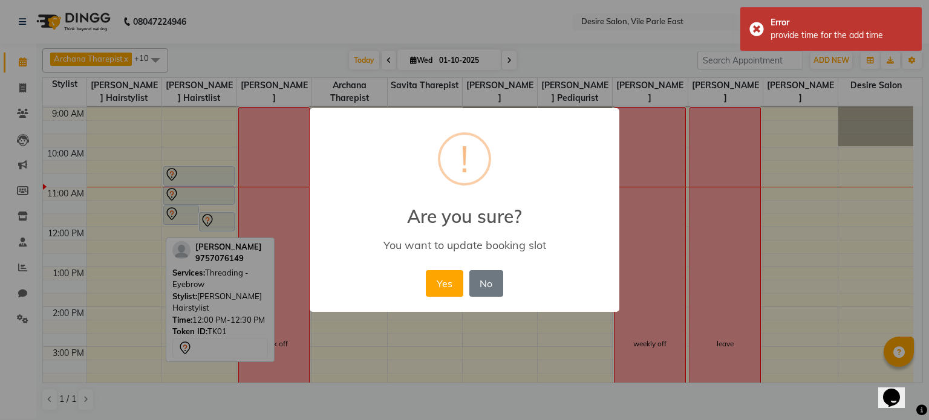
click at [194, 239] on div "× ! Are you sure? You want to update booking slot Yes No No" at bounding box center [464, 210] width 929 height 420
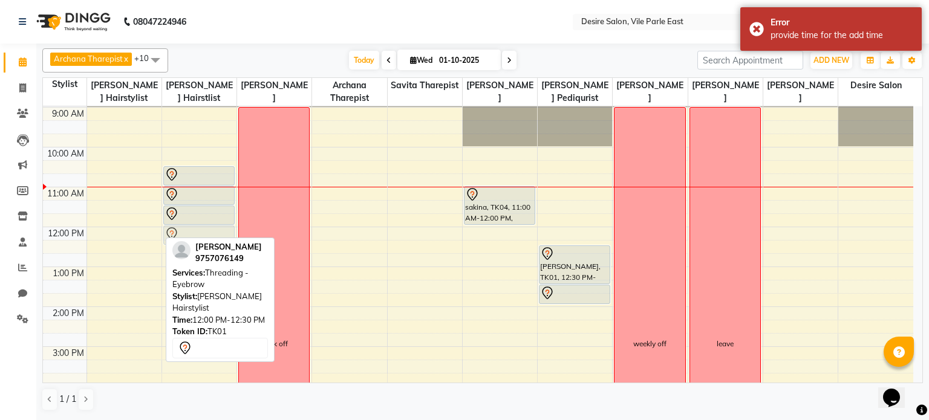
drag, startPoint x: 137, startPoint y: 233, endPoint x: 194, endPoint y: 234, distance: 56.8
click at [194, 234] on tr "[PERSON_NAME], TK01, 12:00 PM-12:30 PM, Threading - Eyebrow [PERSON_NAME], TK02…" at bounding box center [478, 347] width 870 height 558
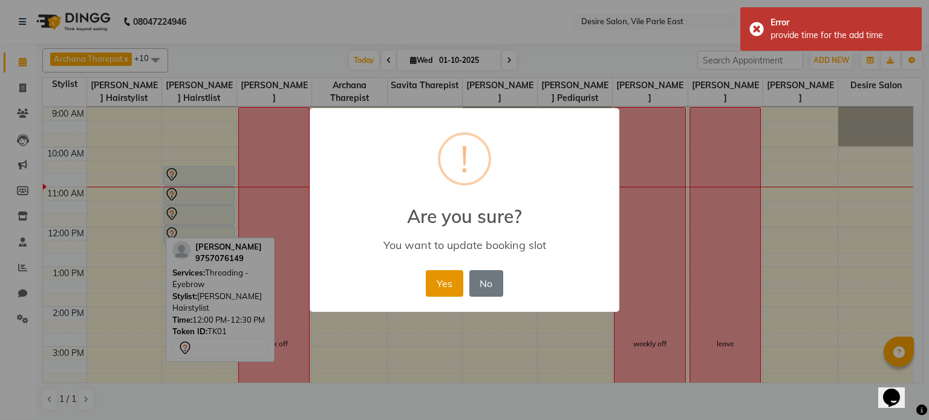
click at [446, 279] on button "Yes" at bounding box center [444, 283] width 37 height 27
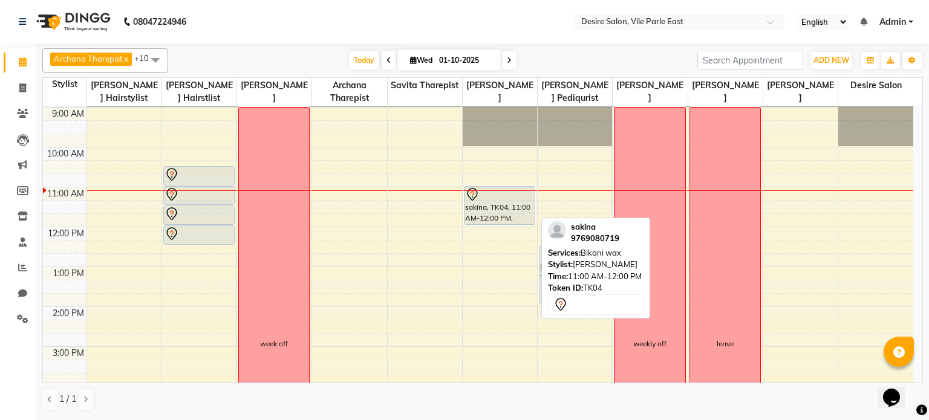
click at [518, 215] on div "sakina, TK04, 11:00 AM-12:00 PM, Bikani wax" at bounding box center [499, 205] width 70 height 37
click at [523, 212] on div "sakina, TK04, 11:00 AM-12:00 PM, Bikani wax" at bounding box center [499, 205] width 70 height 37
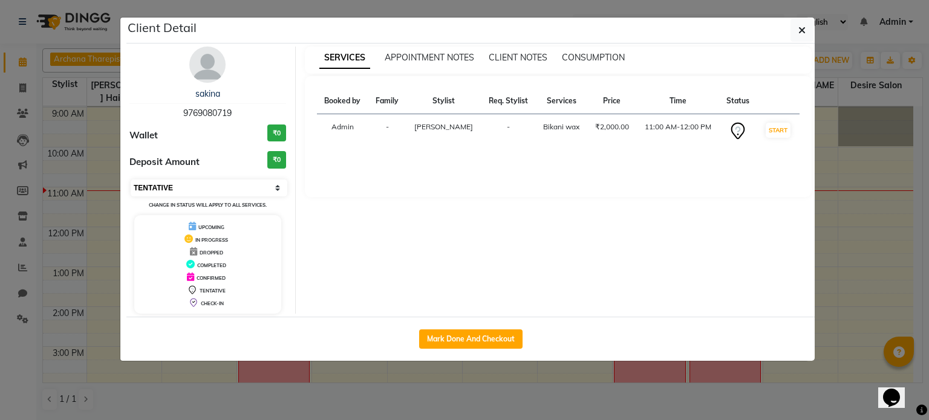
click at [276, 191] on select "Select IN SERVICE CONFIRMED TENTATIVE CHECK IN MARK DONE DROPPED UPCOMING" at bounding box center [209, 188] width 157 height 17
select select "8"
click at [131, 180] on select "Select IN SERVICE CONFIRMED TENTATIVE CHECK IN MARK DONE DROPPED UPCOMING" at bounding box center [209, 188] width 157 height 17
click at [804, 30] on icon "button" at bounding box center [801, 30] width 7 height 10
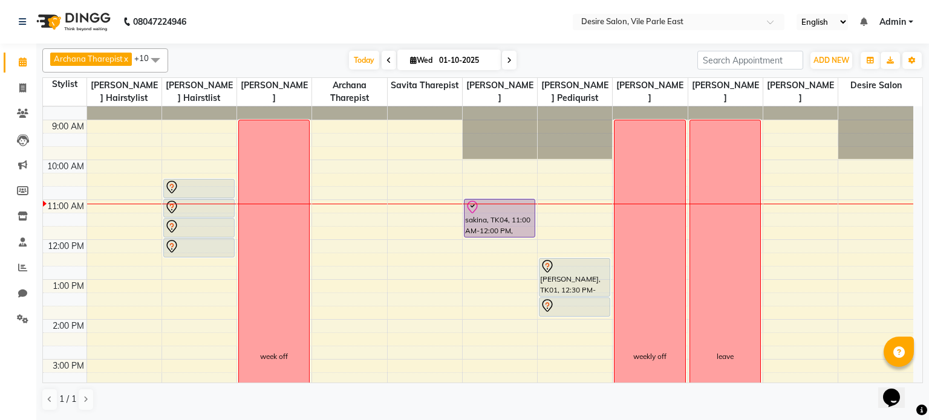
scroll to position [24, 0]
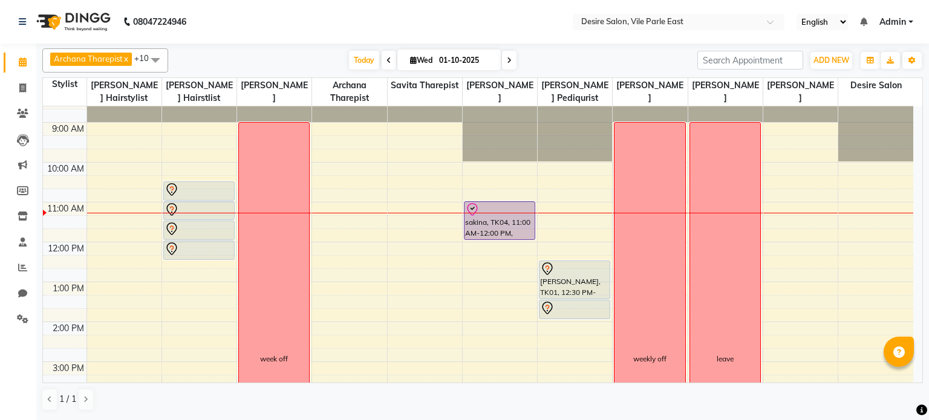
click at [389, 60] on span at bounding box center [388, 60] width 15 height 19
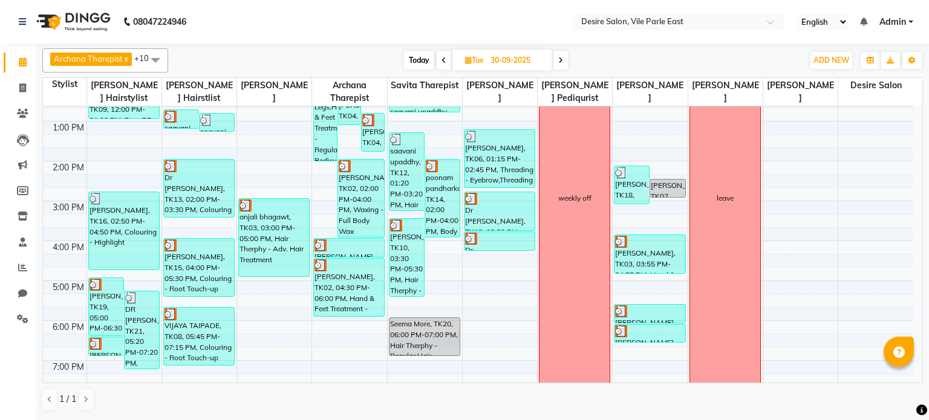
scroll to position [167, 0]
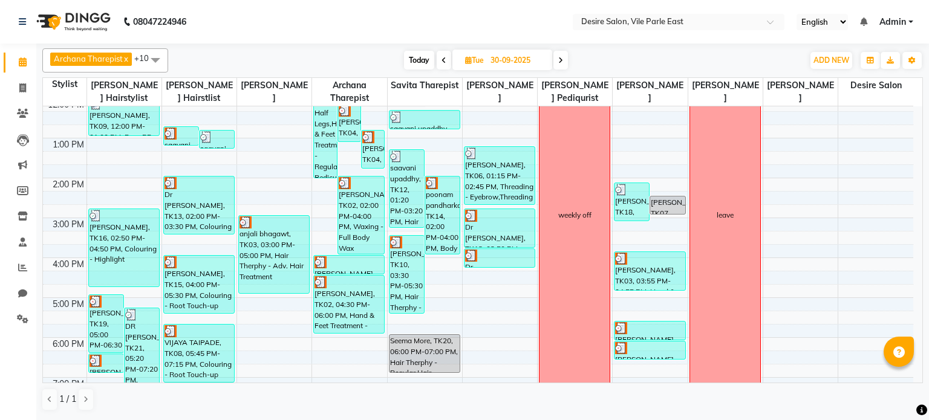
click at [557, 57] on span at bounding box center [560, 60] width 15 height 19
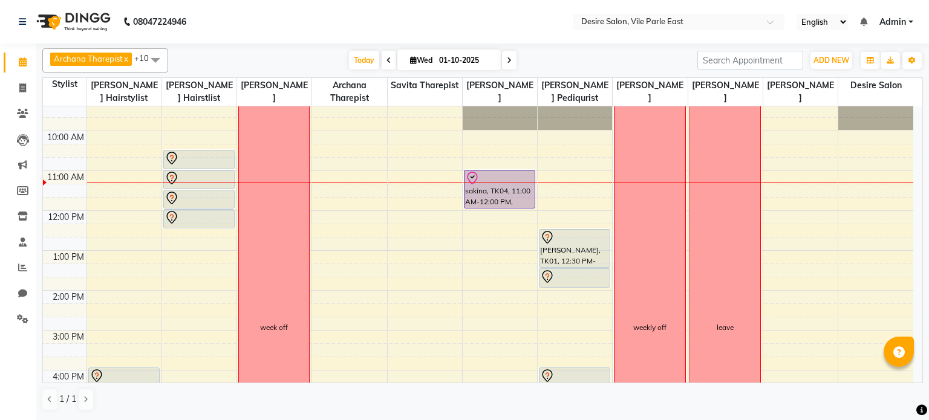
scroll to position [53, 0]
click at [507, 57] on icon at bounding box center [509, 60] width 5 height 7
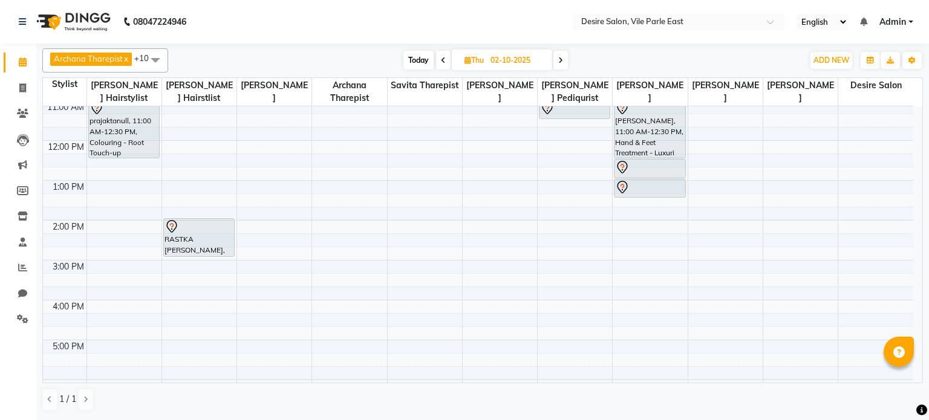
scroll to position [118, 0]
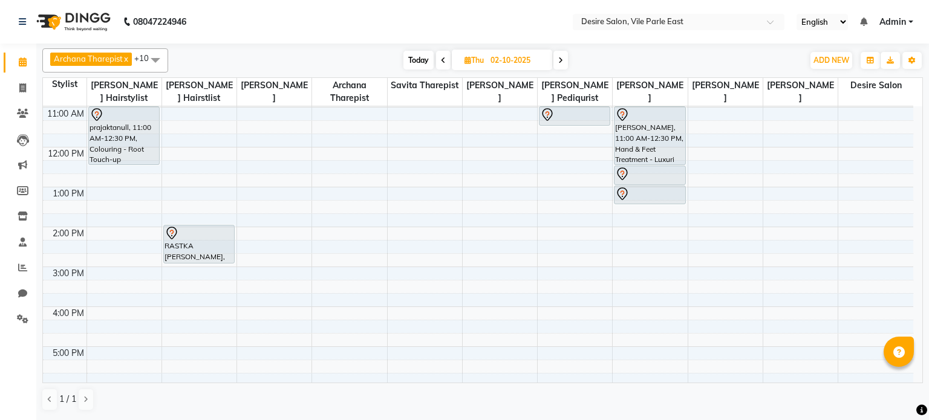
click at [563, 60] on span at bounding box center [560, 60] width 15 height 19
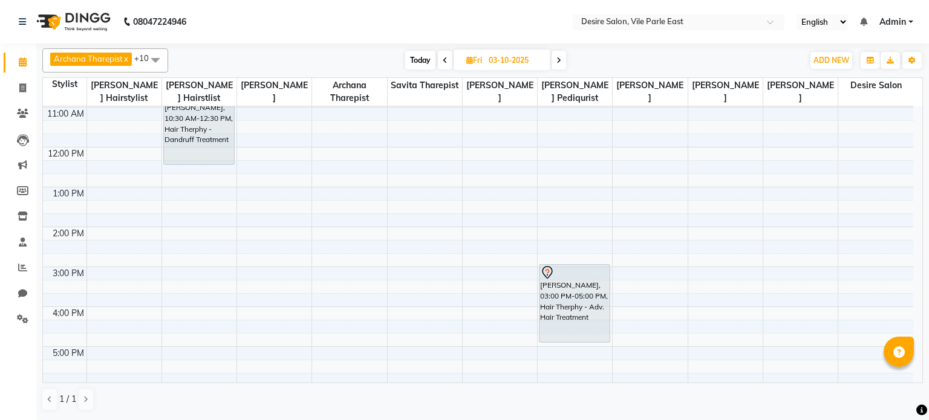
click at [557, 59] on icon at bounding box center [558, 60] width 5 height 7
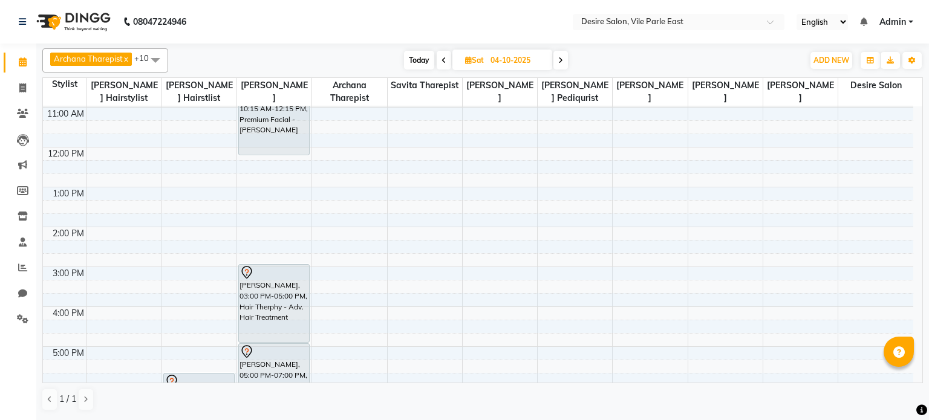
click at [443, 59] on icon at bounding box center [443, 60] width 5 height 7
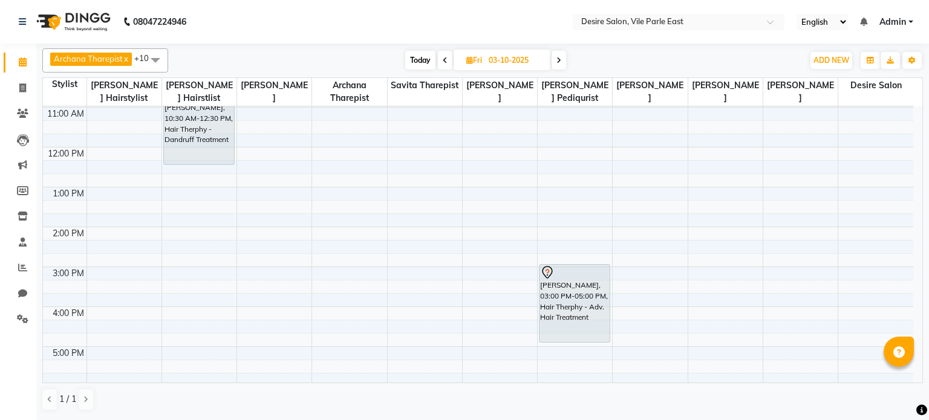
click at [443, 59] on icon at bounding box center [445, 60] width 5 height 7
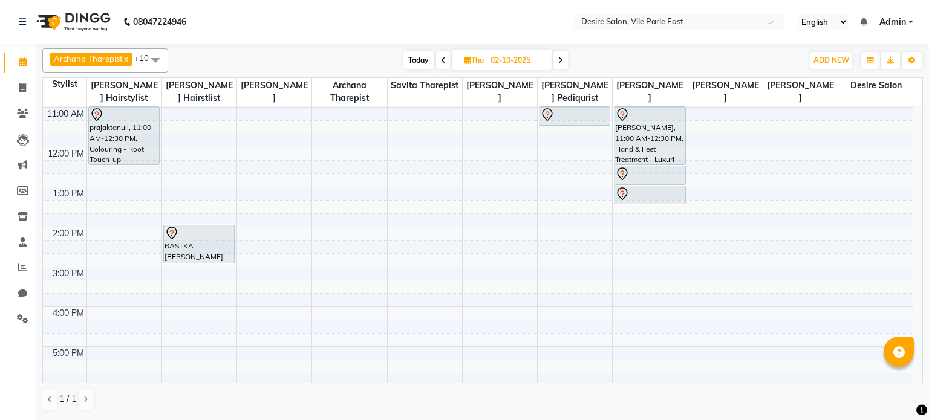
click at [443, 59] on icon at bounding box center [443, 60] width 5 height 7
type input "01-10-2025"
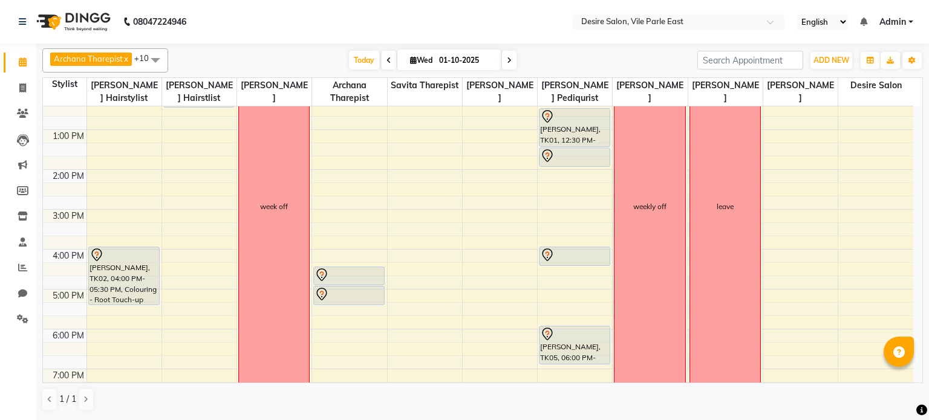
scroll to position [196, 0]
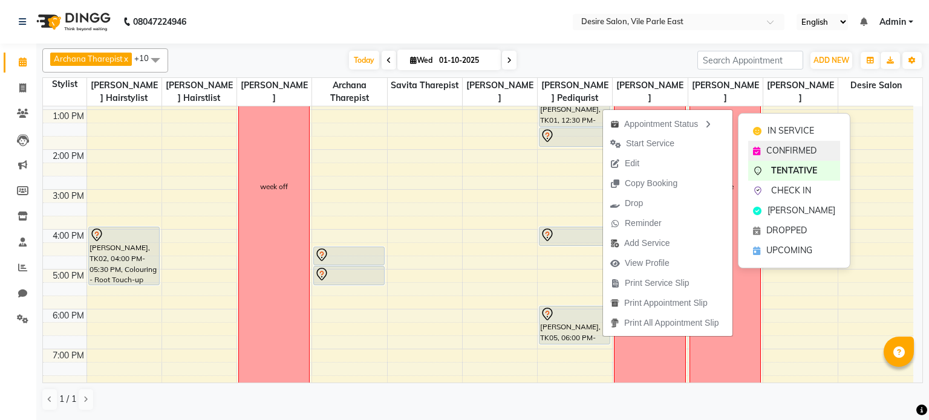
click at [789, 148] on span "CONFIRMED" at bounding box center [791, 150] width 50 height 13
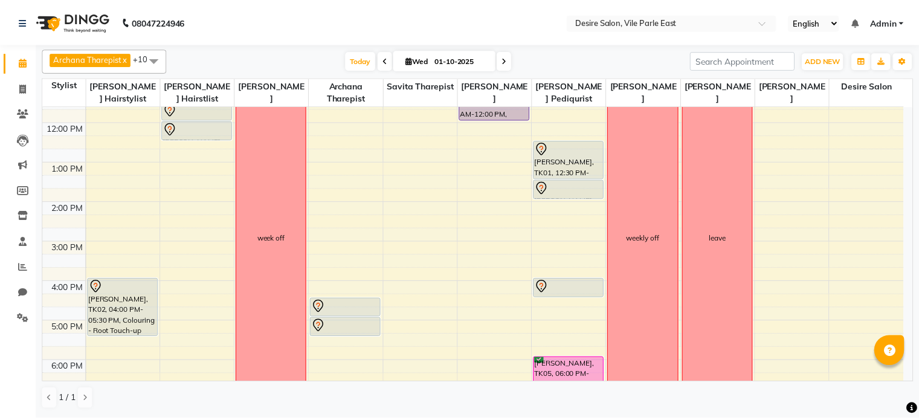
scroll to position [147, 0]
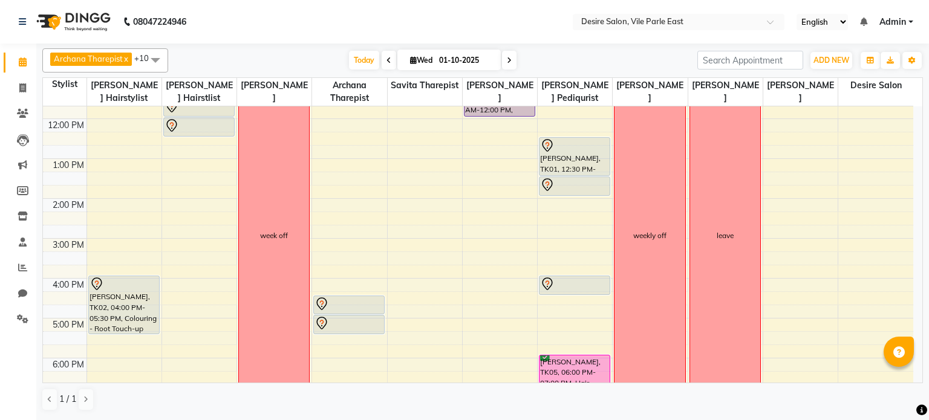
click at [455, 60] on input "01-10-2025" at bounding box center [465, 60] width 60 height 18
select select "10"
select select "2025"
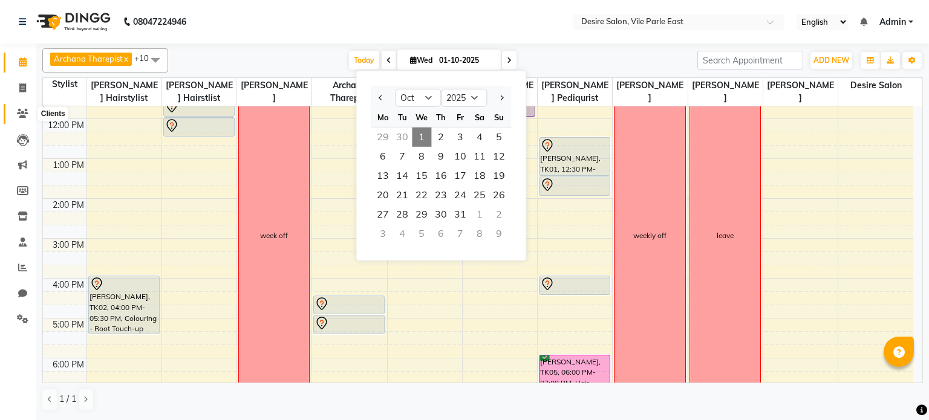
click at [19, 114] on icon at bounding box center [22, 113] width 11 height 9
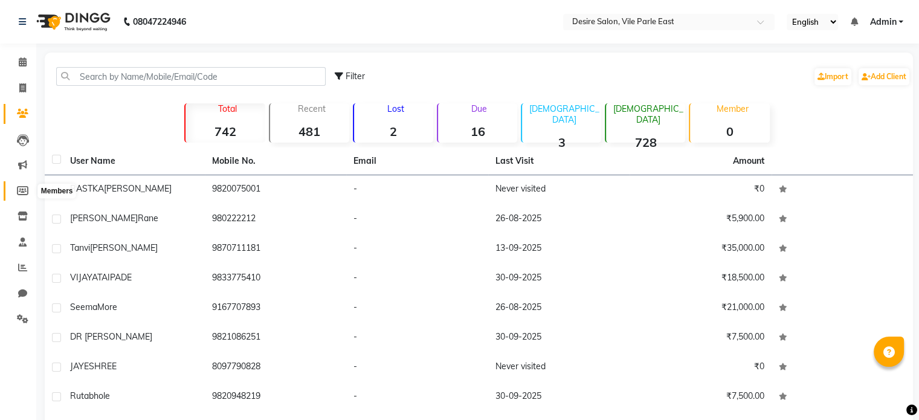
click at [17, 185] on span at bounding box center [22, 191] width 21 height 14
select select
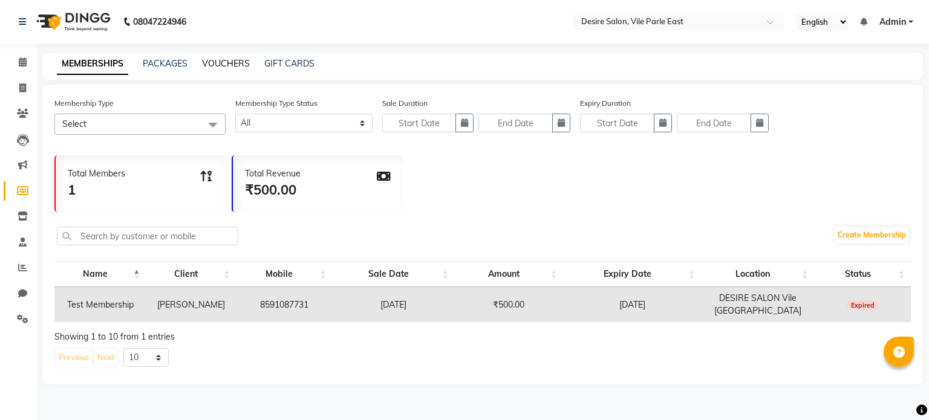
click at [231, 66] on link "VOUCHERS" at bounding box center [226, 63] width 48 height 11
select select
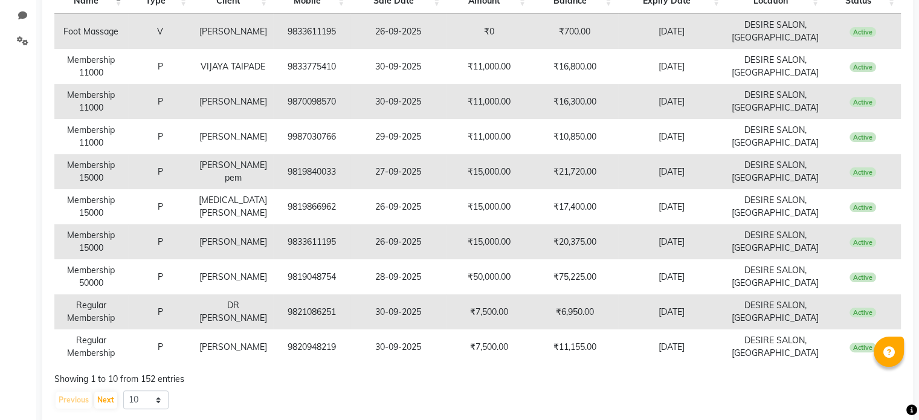
scroll to position [303, 0]
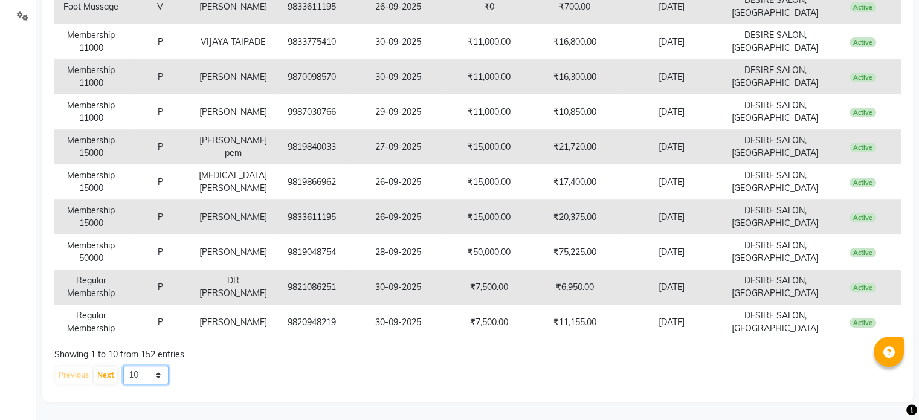
click at [152, 375] on select "10 20 50 100" at bounding box center [145, 375] width 45 height 19
select select "100"
click at [123, 366] on select "10 20 50 100" at bounding box center [145, 375] width 45 height 19
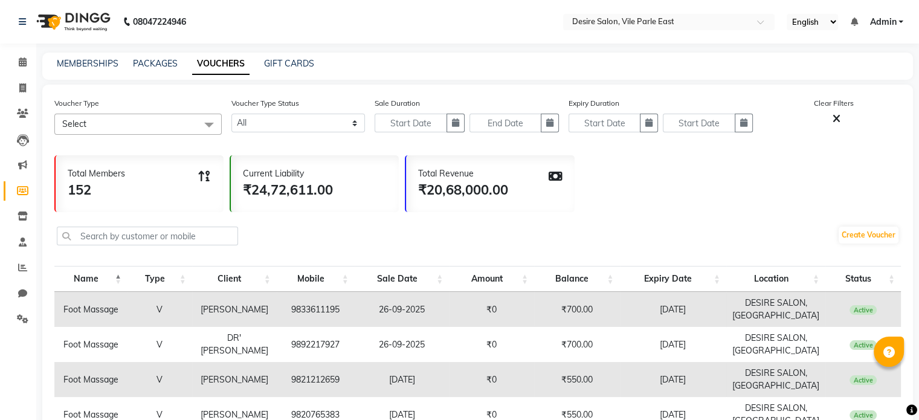
scroll to position [3458, 0]
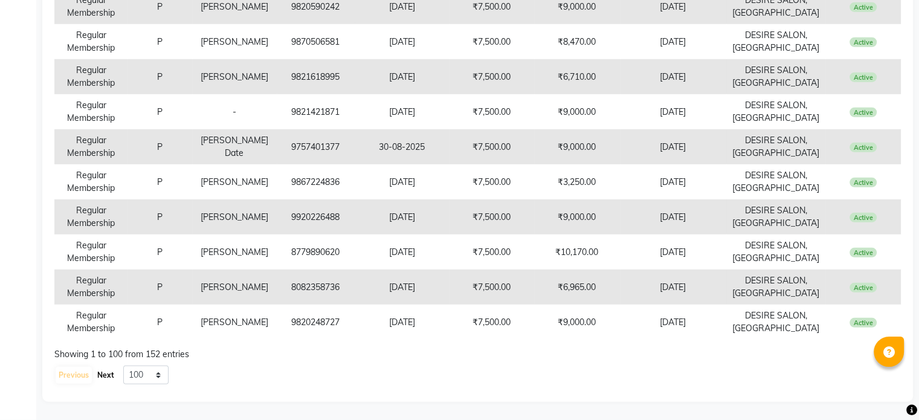
click at [104, 377] on button "Next" at bounding box center [105, 375] width 23 height 17
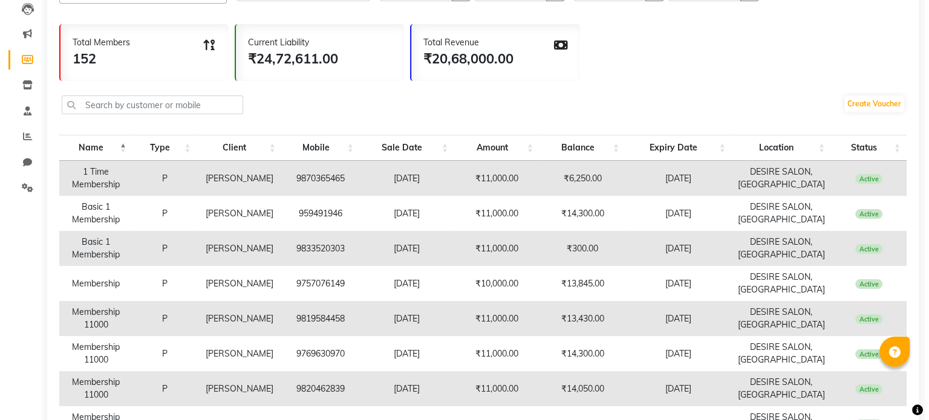
scroll to position [0, 0]
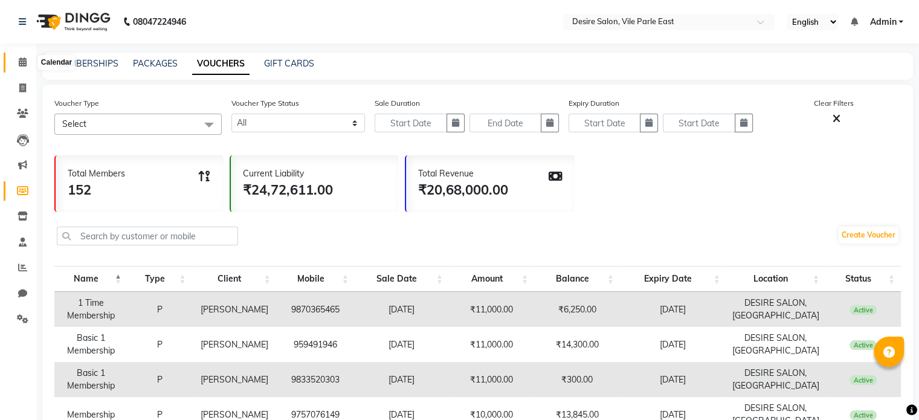
click at [25, 63] on icon at bounding box center [23, 61] width 8 height 9
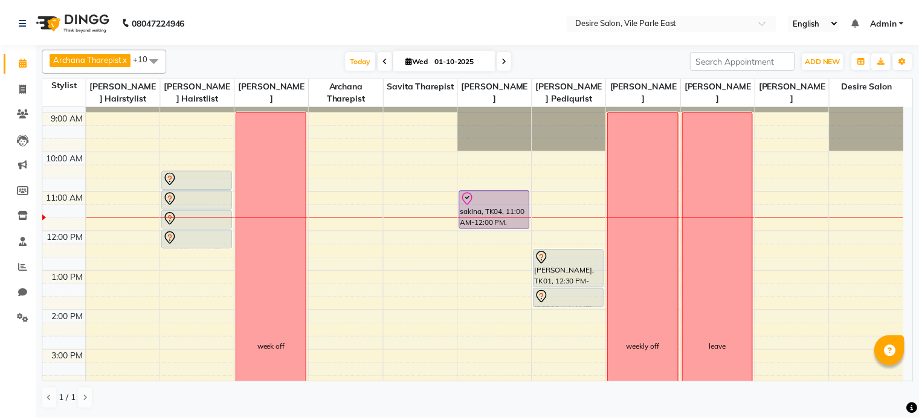
scroll to position [34, 0]
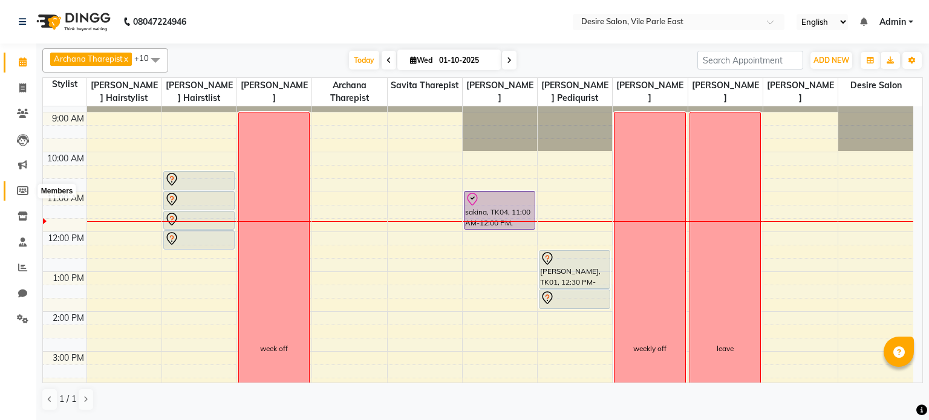
click at [22, 189] on icon at bounding box center [22, 190] width 11 height 9
select select
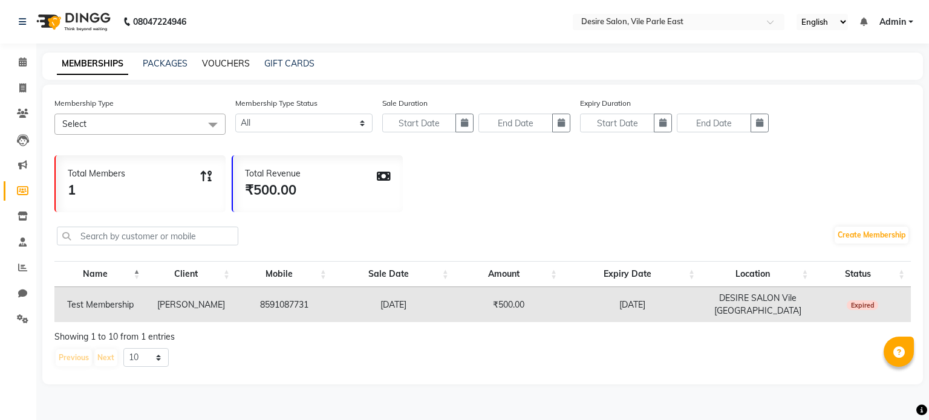
click at [218, 60] on link "VOUCHERS" at bounding box center [226, 63] width 48 height 11
select select
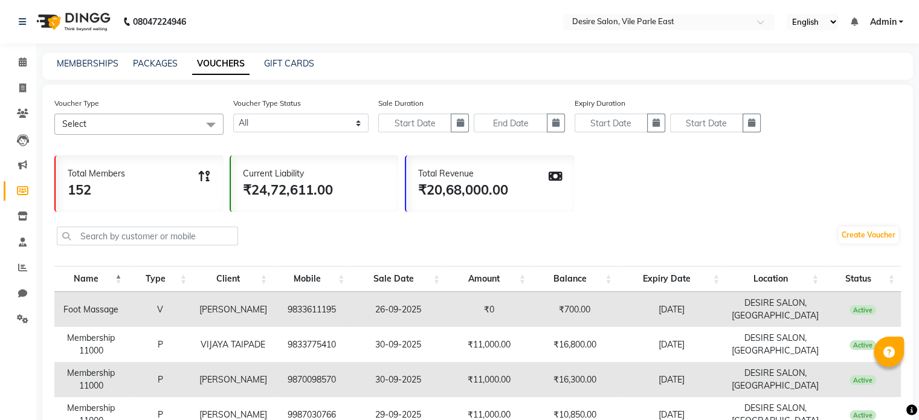
scroll to position [303, 0]
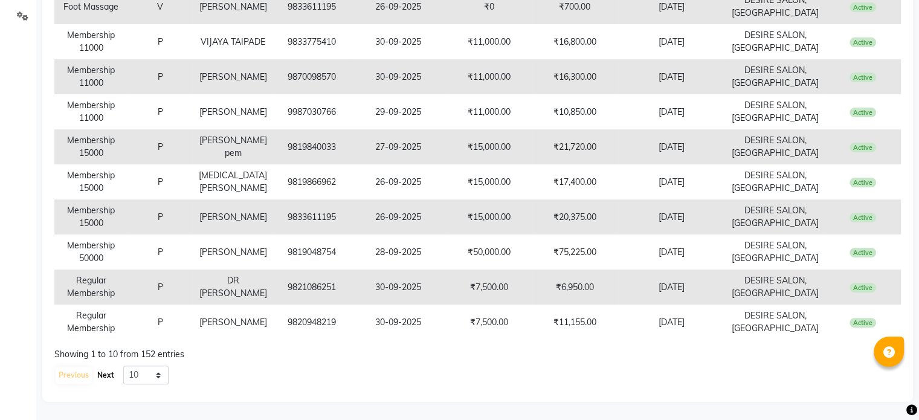
click at [106, 372] on button "Next" at bounding box center [105, 375] width 23 height 17
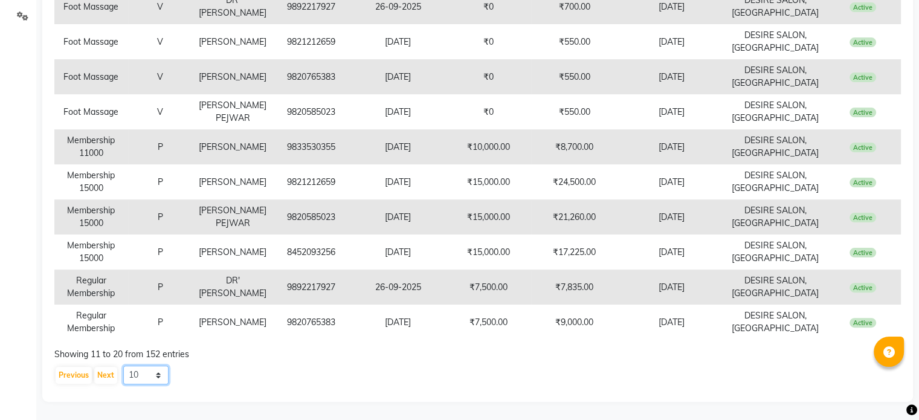
click at [151, 369] on select "10 20 50 100" at bounding box center [145, 375] width 45 height 19
select select "100"
click at [123, 366] on select "10 20 50 100" at bounding box center [145, 375] width 45 height 19
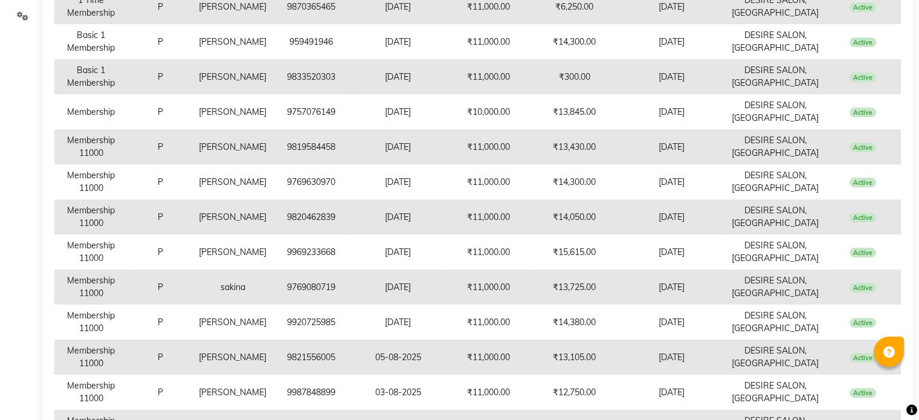
scroll to position [1775, 0]
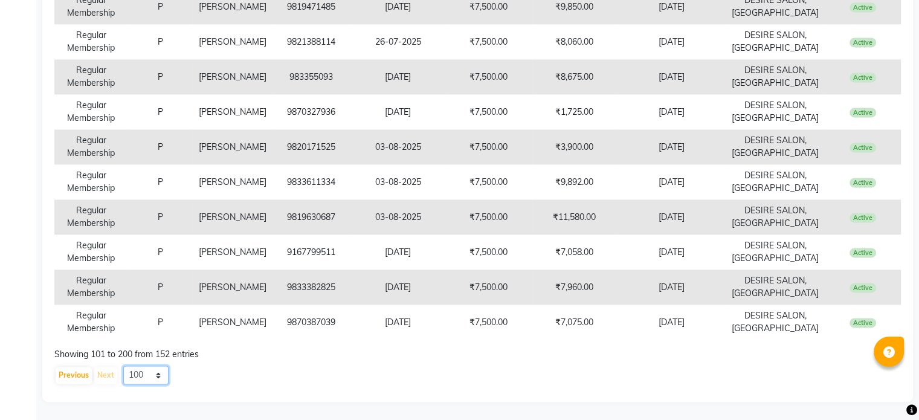
click at [158, 373] on select "10 20 50 100" at bounding box center [145, 375] width 45 height 19
click at [462, 322] on td "₹7,500.00" at bounding box center [489, 322] width 86 height 35
click at [530, 320] on td "₹7,500.00" at bounding box center [489, 322] width 86 height 35
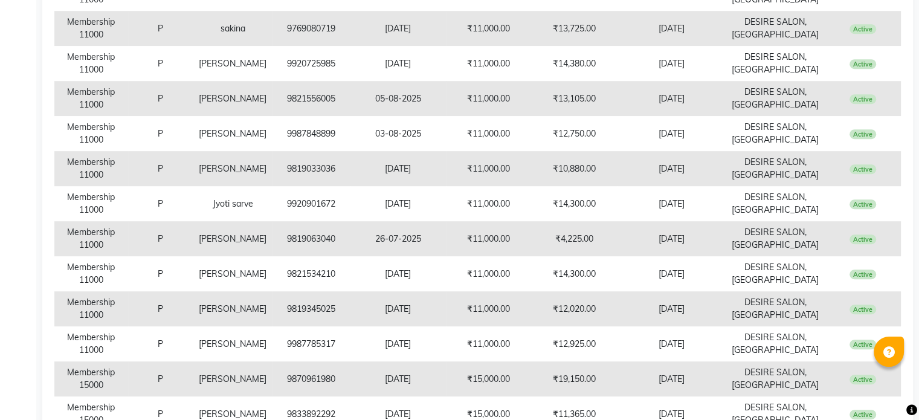
scroll to position [0, 0]
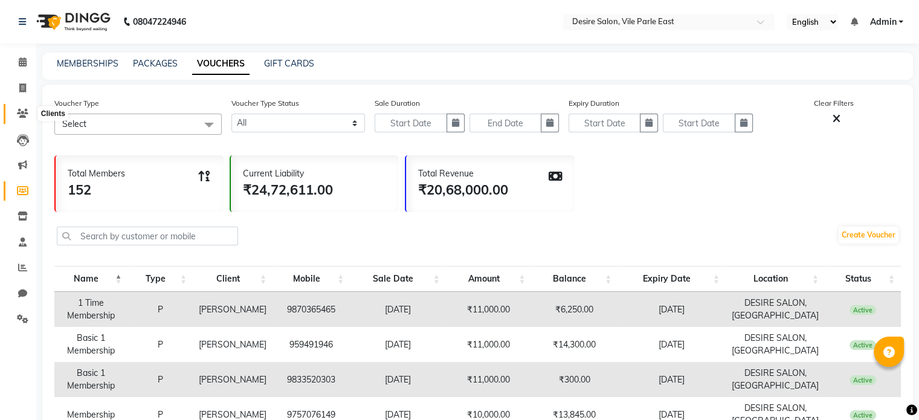
click at [21, 112] on icon at bounding box center [22, 113] width 11 height 9
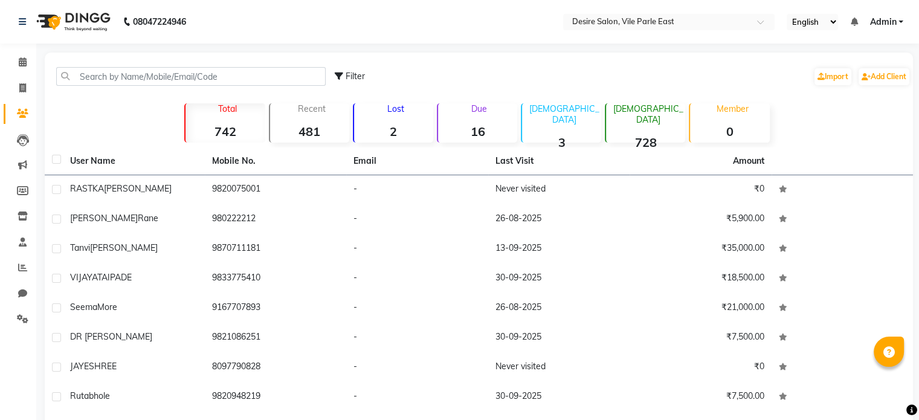
click at [360, 74] on span "Filter" at bounding box center [355, 76] width 19 height 11
select select "1000000"
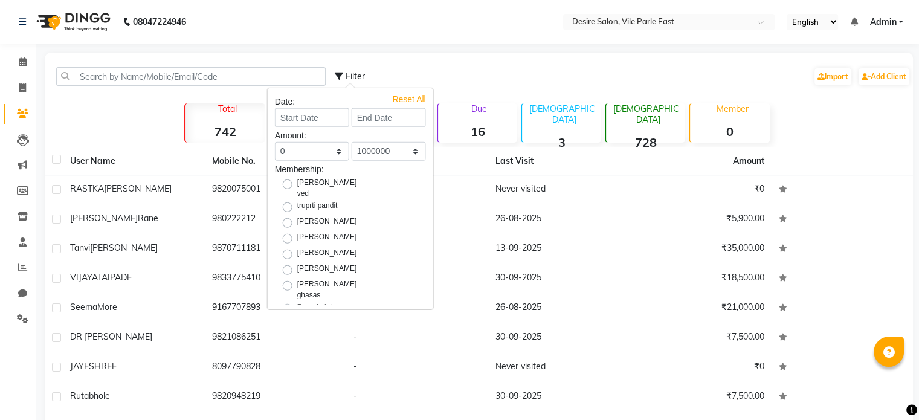
click at [446, 59] on div "Filter Import Add Client" at bounding box center [623, 76] width 576 height 38
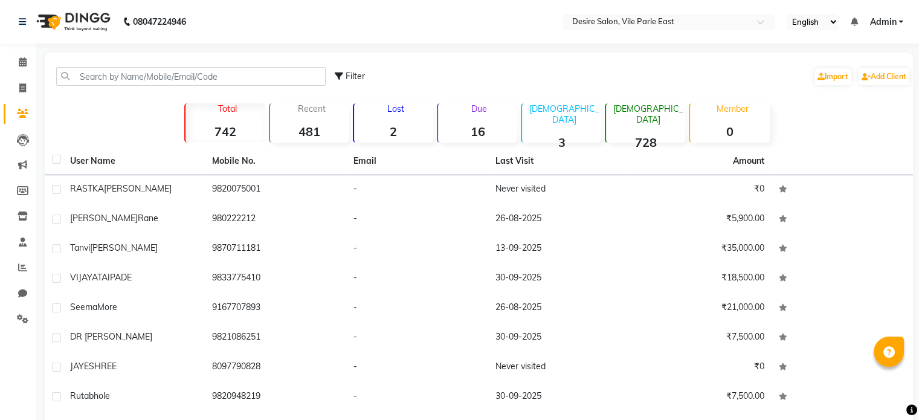
click at [341, 77] on icon at bounding box center [339, 76] width 8 height 8
select select "1000000"
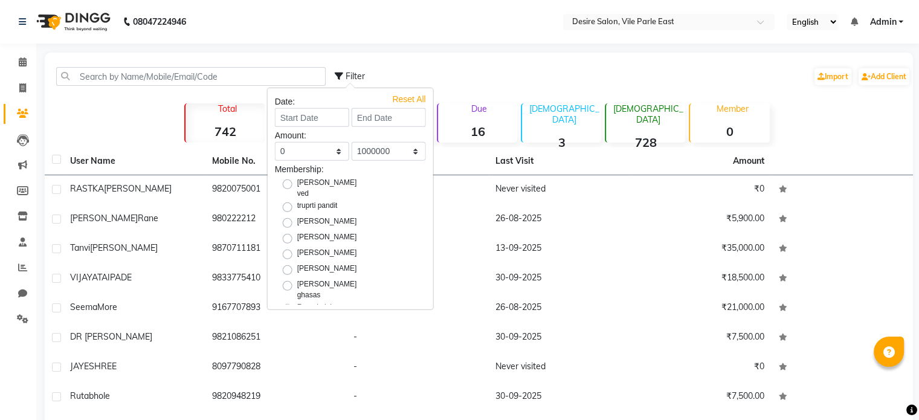
click at [493, 69] on div "Filter Import Add Client" at bounding box center [623, 76] width 576 height 38
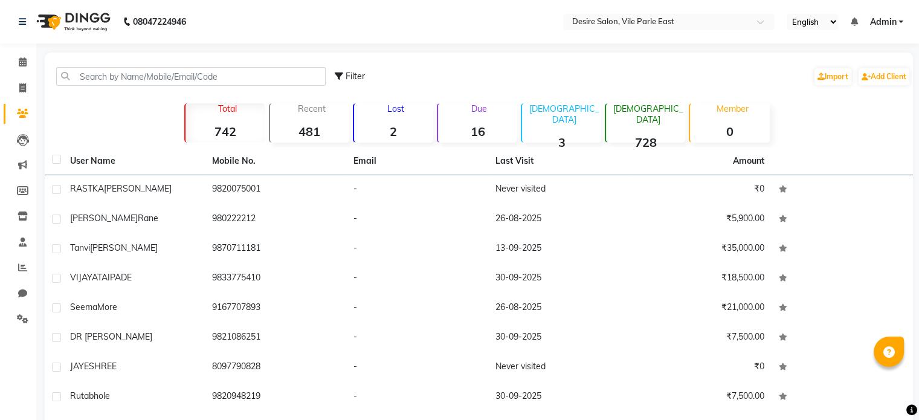
click at [55, 162] on label at bounding box center [56, 159] width 9 height 9
click at [55, 162] on input "checkbox" at bounding box center [56, 160] width 8 height 8
checkbox input "true"
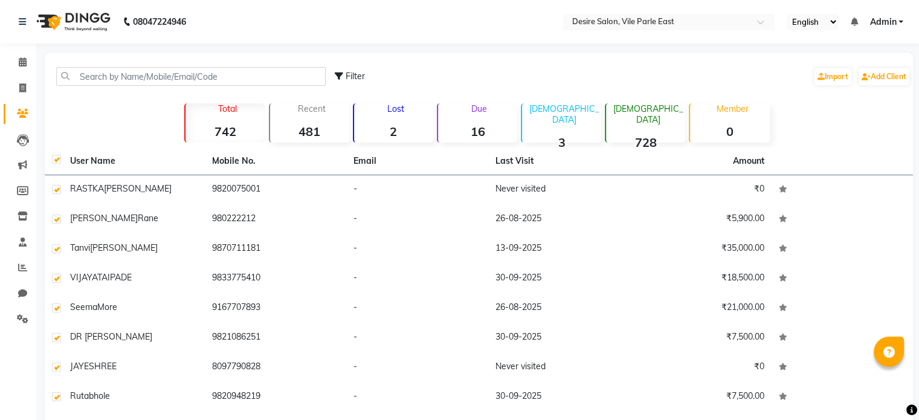
checkbox input "true"
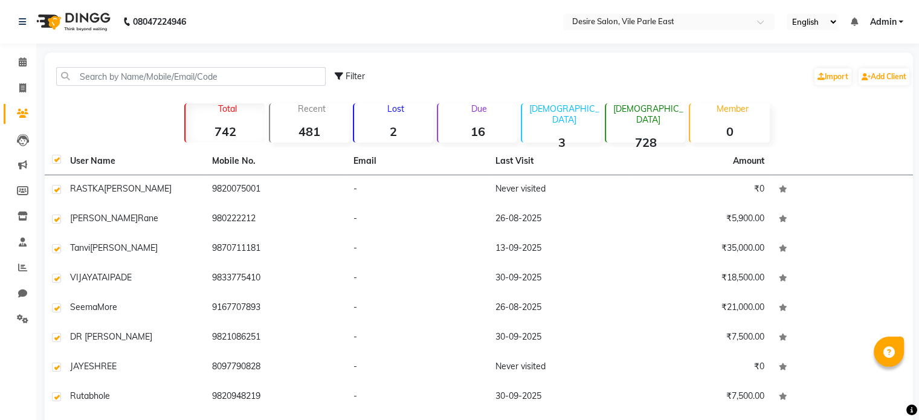
checkbox input "true"
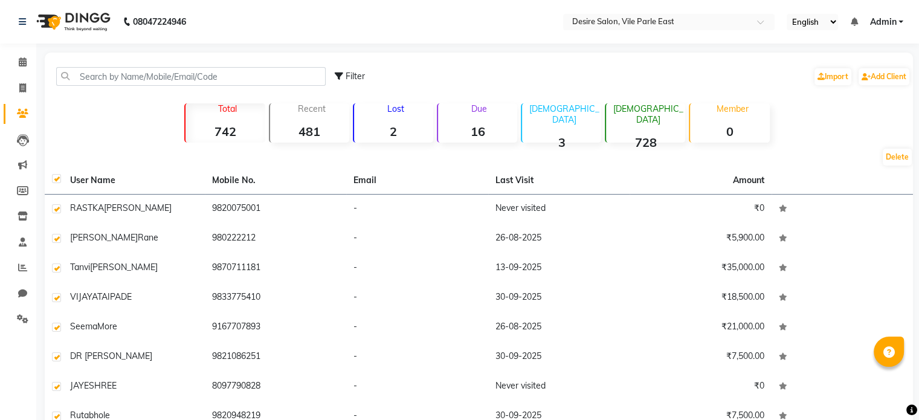
click at [84, 148] on div "Delete" at bounding box center [479, 157] width 869 height 19
select select
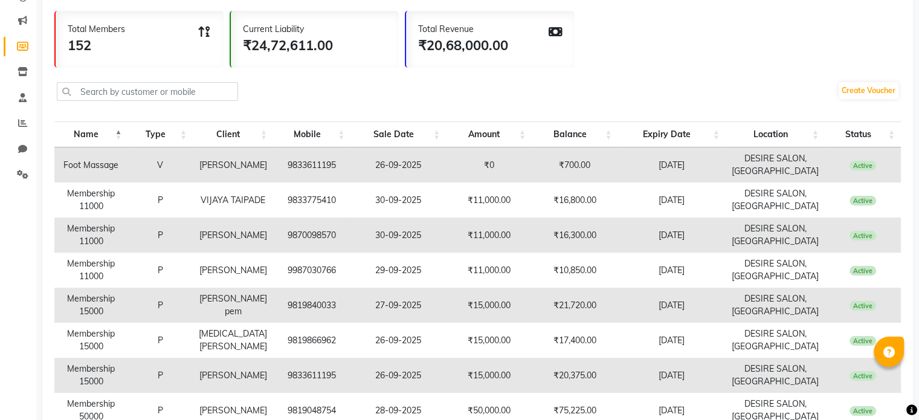
scroll to position [148, 0]
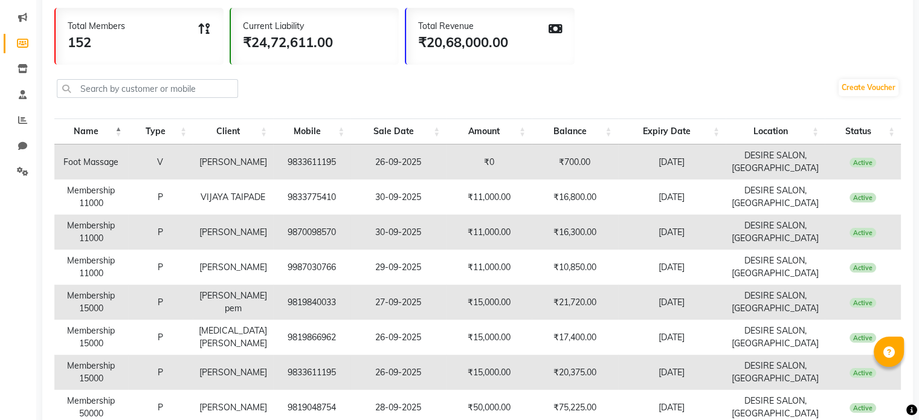
click at [621, 149] on td "[DATE]" at bounding box center [672, 161] width 108 height 35
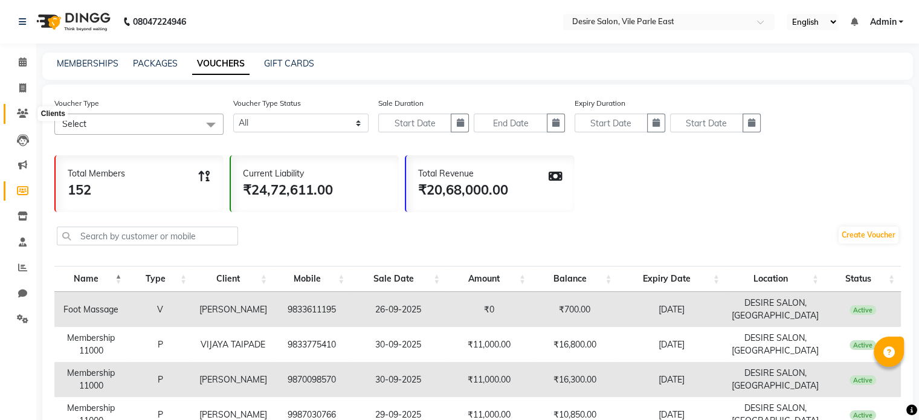
click at [17, 116] on icon at bounding box center [22, 113] width 11 height 9
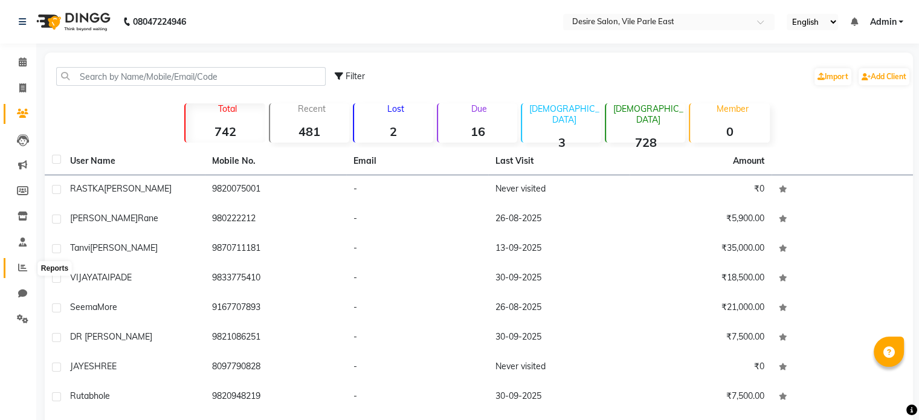
click at [21, 270] on icon at bounding box center [22, 267] width 9 height 9
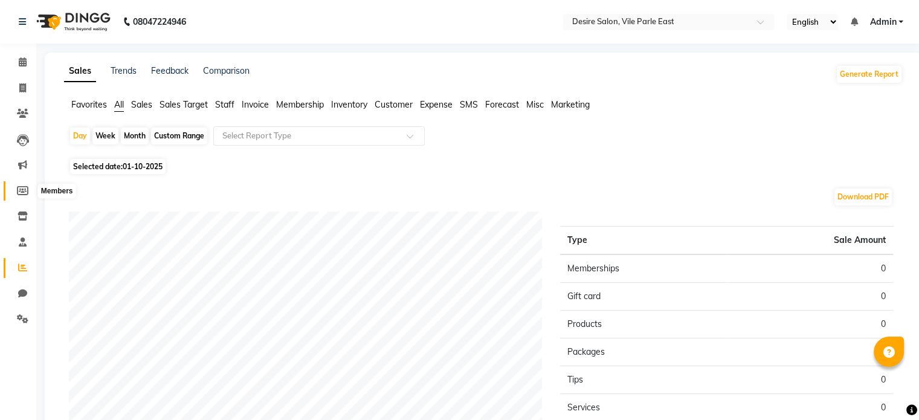
click at [24, 186] on span at bounding box center [22, 191] width 21 height 14
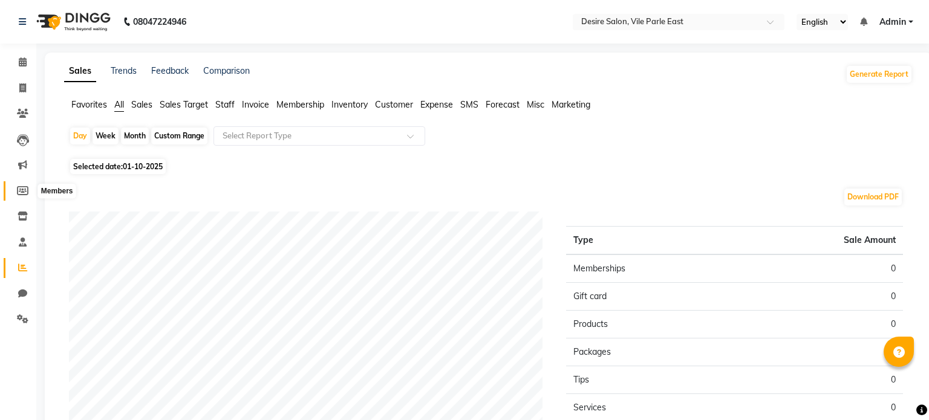
select select
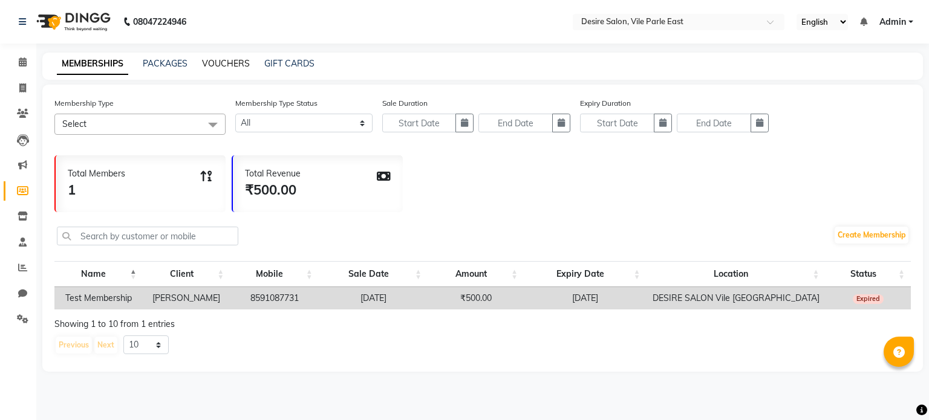
click at [230, 60] on link "VOUCHERS" at bounding box center [226, 63] width 48 height 11
select select
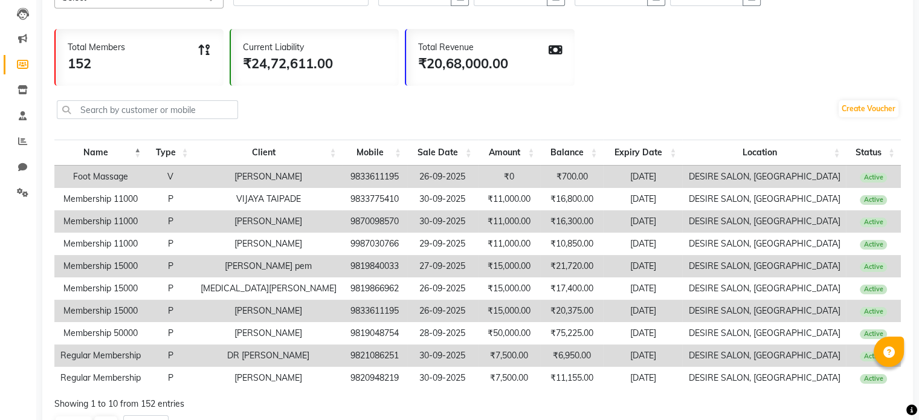
scroll to position [128, 0]
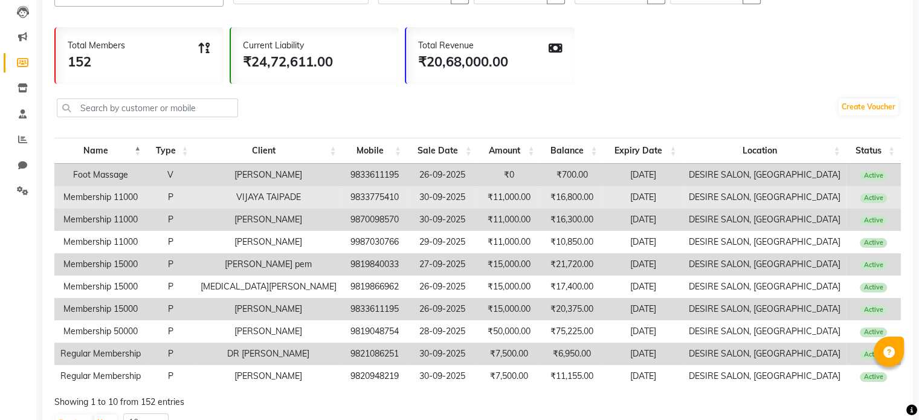
click at [407, 207] on td "30-09-2025" at bounding box center [442, 197] width 71 height 22
click at [451, 198] on td "30-09-2025" at bounding box center [442, 197] width 71 height 22
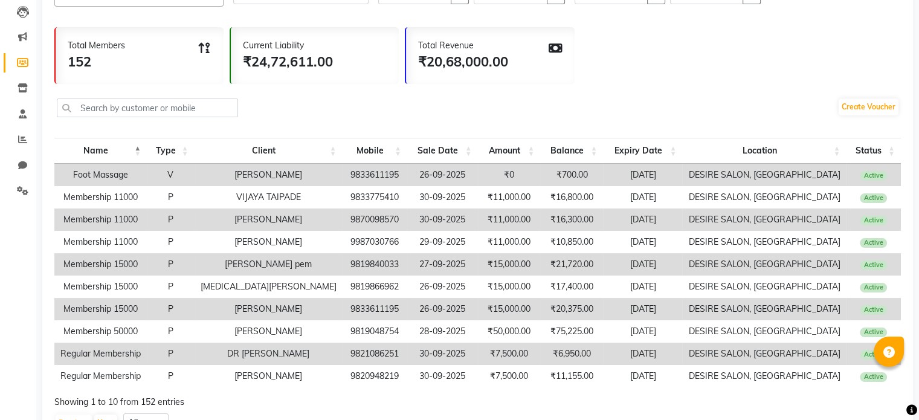
click at [697, 70] on div "Total Members 152 Current Liability ₹24,72,611.00 Total Revenue ₹20,68,000.00" at bounding box center [477, 52] width 847 height 63
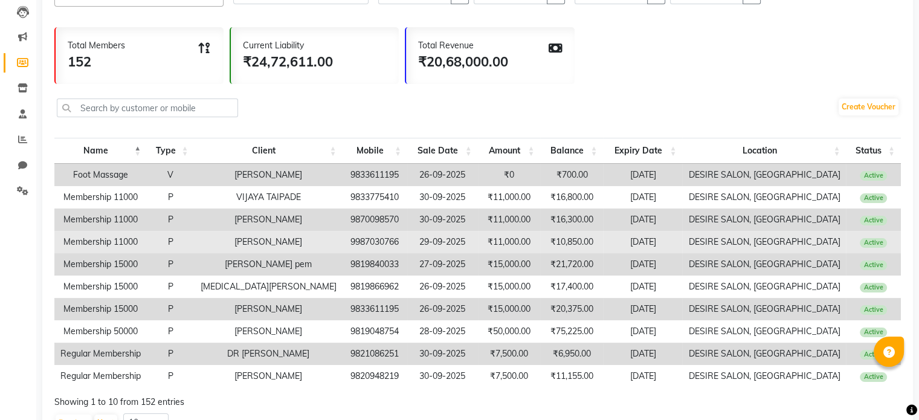
click at [478, 253] on td "₹11,000.00" at bounding box center [509, 242] width 63 height 22
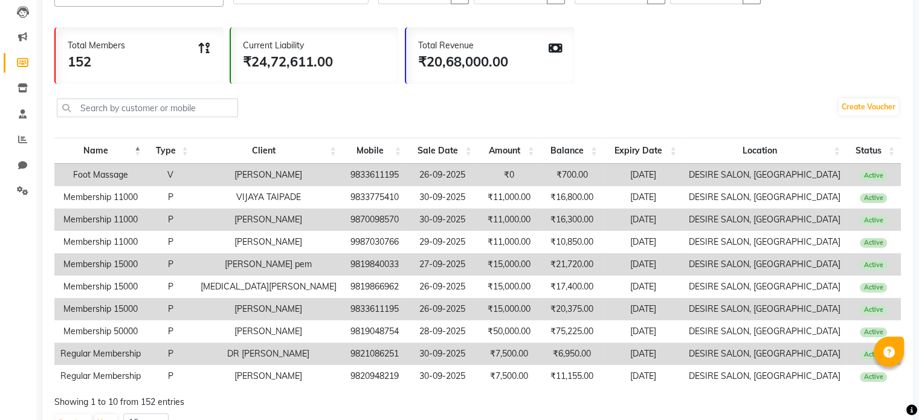
click at [710, 18] on div "Voucher Type Select Select All regular membership membership 21000 membership 1…" at bounding box center [477, 202] width 871 height 493
click at [24, 189] on icon at bounding box center [22, 190] width 11 height 9
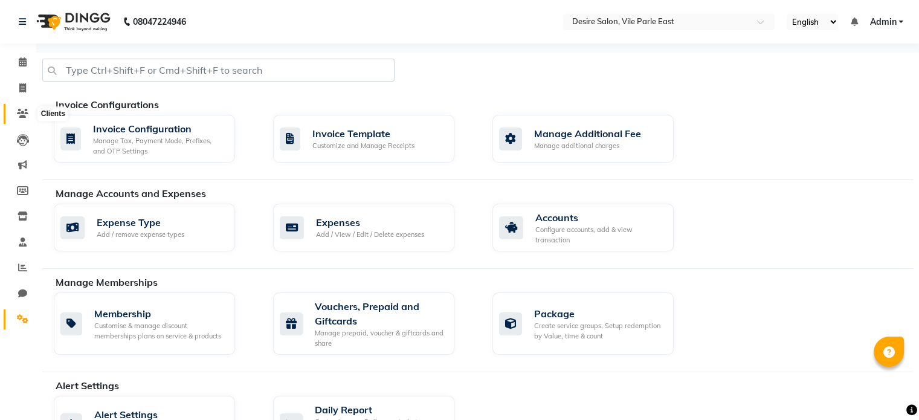
click at [25, 109] on icon at bounding box center [22, 113] width 11 height 9
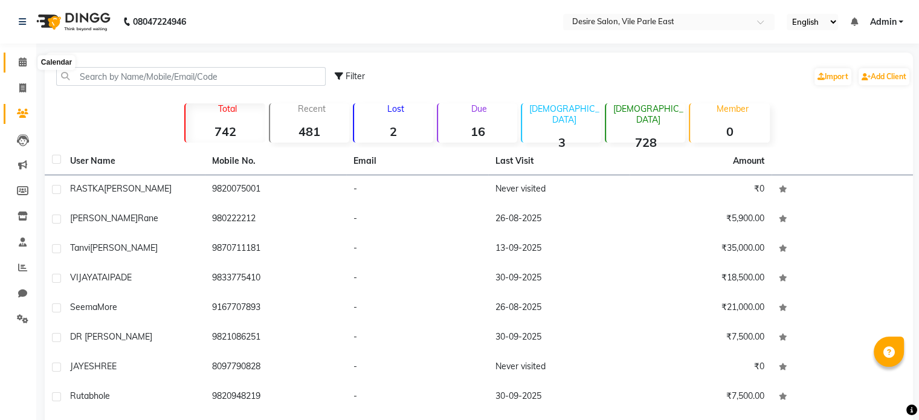
click at [25, 60] on icon at bounding box center [23, 61] width 8 height 9
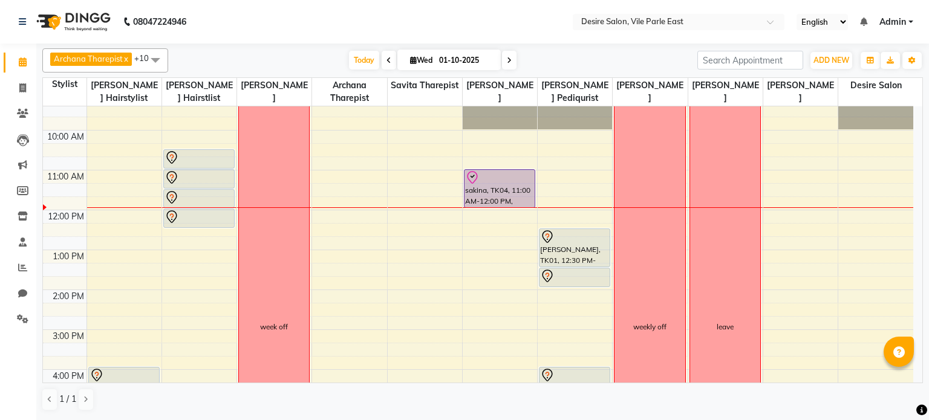
scroll to position [58, 0]
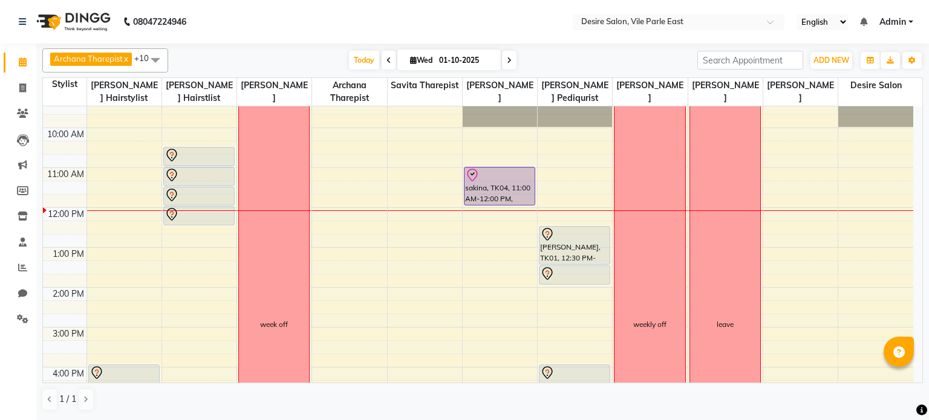
click at [485, 54] on input "01-10-2025" at bounding box center [465, 60] width 60 height 18
select select "10"
select select "2025"
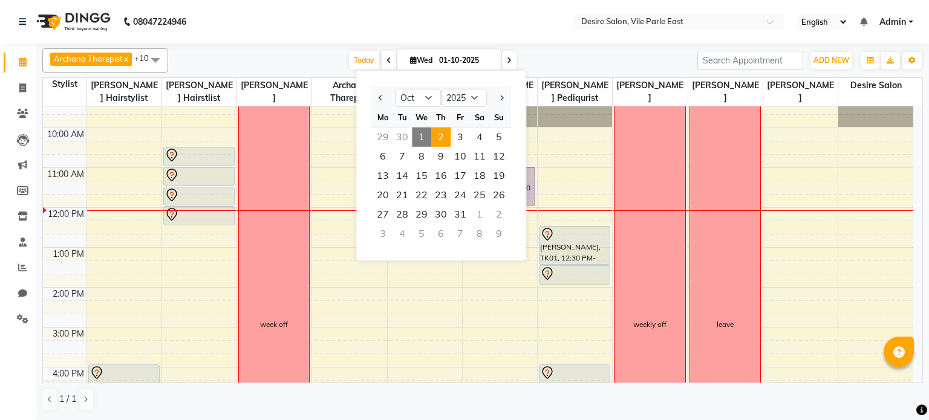
click at [438, 140] on span "2" at bounding box center [440, 137] width 19 height 19
type input "02-10-2025"
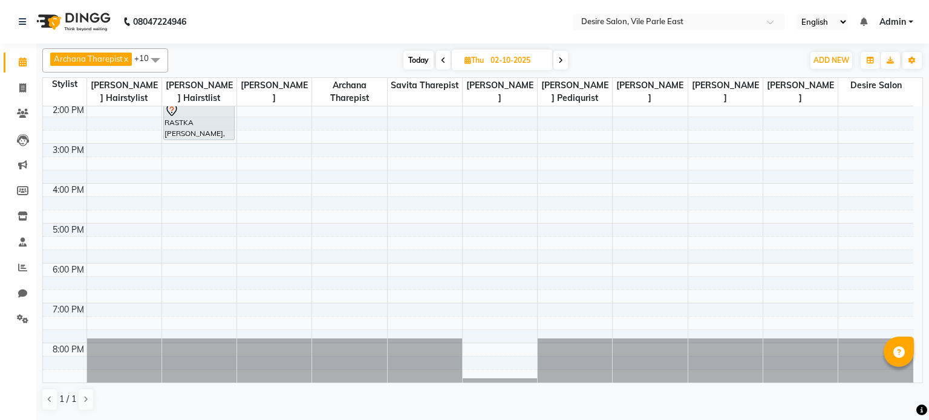
scroll to position [0, 0]
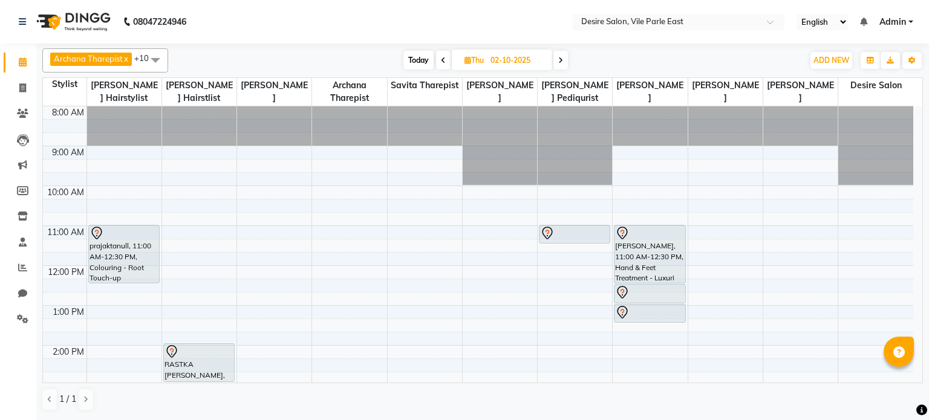
click at [503, 62] on input "02-10-2025" at bounding box center [517, 60] width 60 height 18
select select "10"
select select "2025"
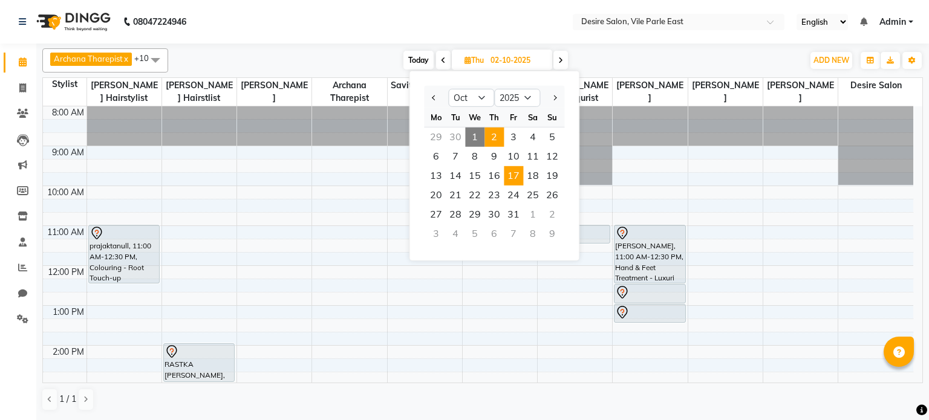
click at [519, 178] on span "17" at bounding box center [513, 175] width 19 height 19
type input "[DATE]"
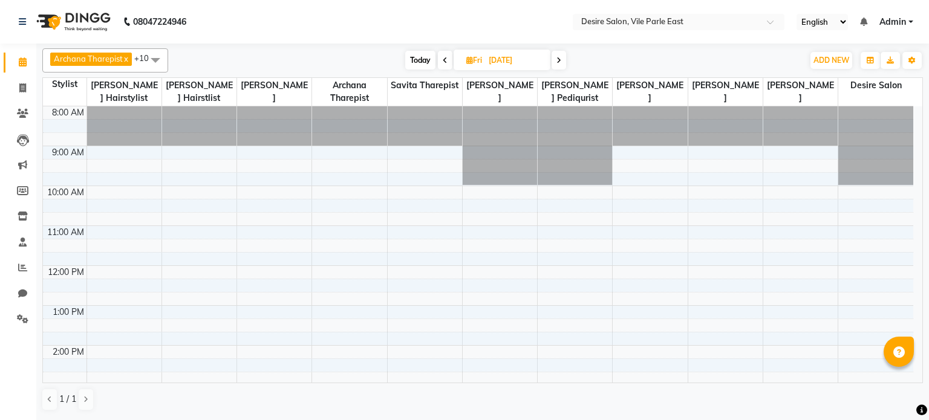
click at [511, 52] on input "[DATE]" at bounding box center [515, 60] width 60 height 18
select select "10"
select select "2025"
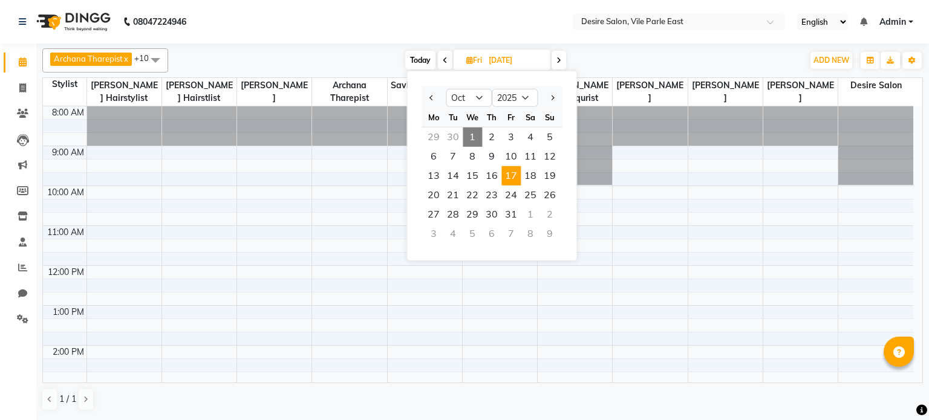
click at [462, 136] on div "30" at bounding box center [452, 137] width 19 height 19
type input "30-09-2025"
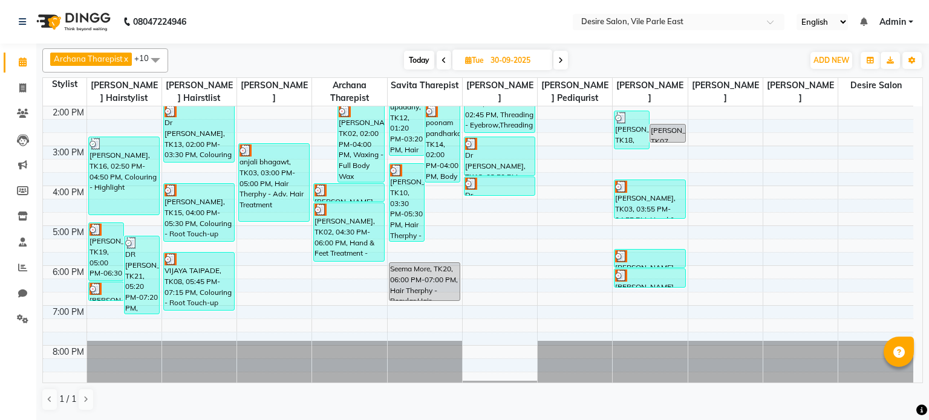
scroll to position [276, 0]
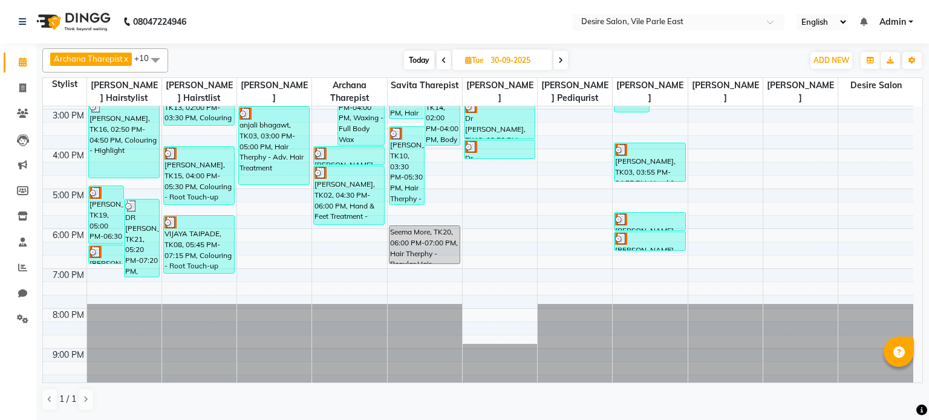
click at [490, 60] on input "30-09-2025" at bounding box center [517, 60] width 60 height 18
select select "9"
select select "2025"
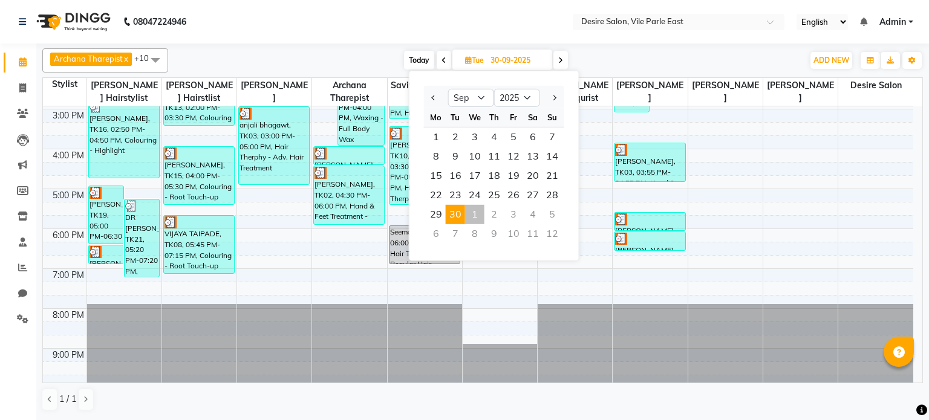
click at [475, 218] on div "1" at bounding box center [474, 214] width 19 height 19
type input "01-10-2025"
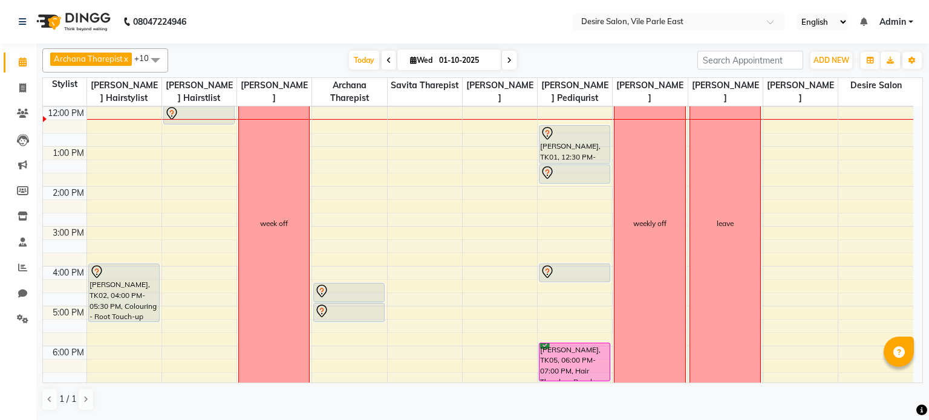
click at [448, 60] on input "01-10-2025" at bounding box center [465, 60] width 60 height 18
select select "10"
select select "2025"
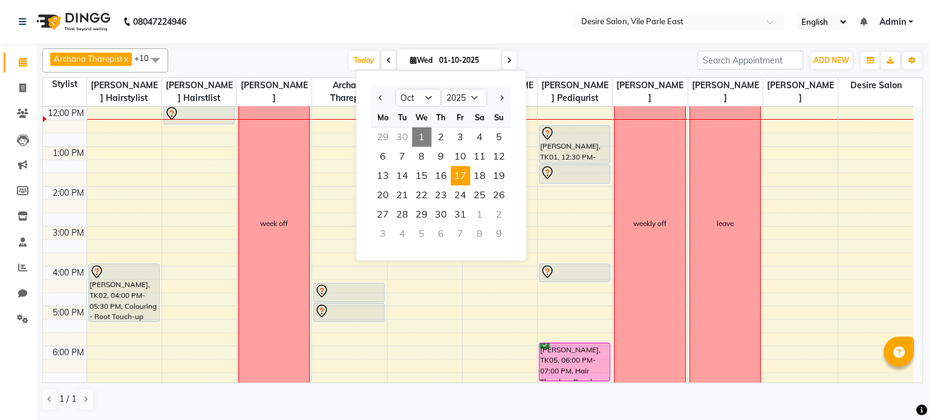
click at [463, 175] on span "17" at bounding box center [459, 175] width 19 height 19
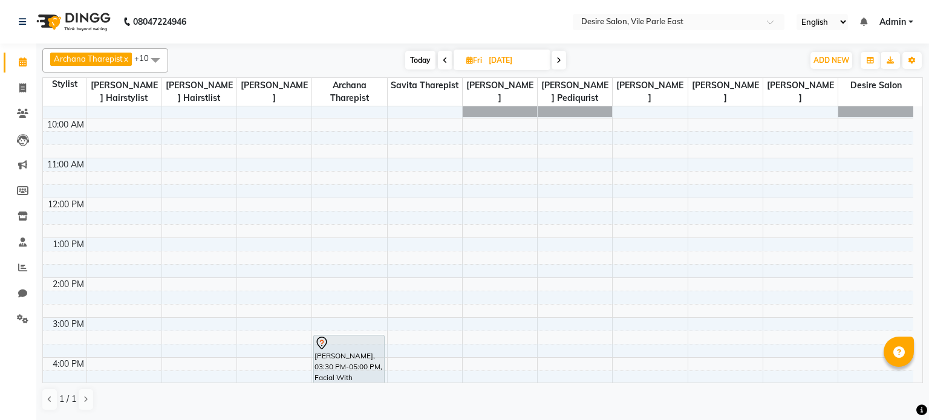
scroll to position [0, 0]
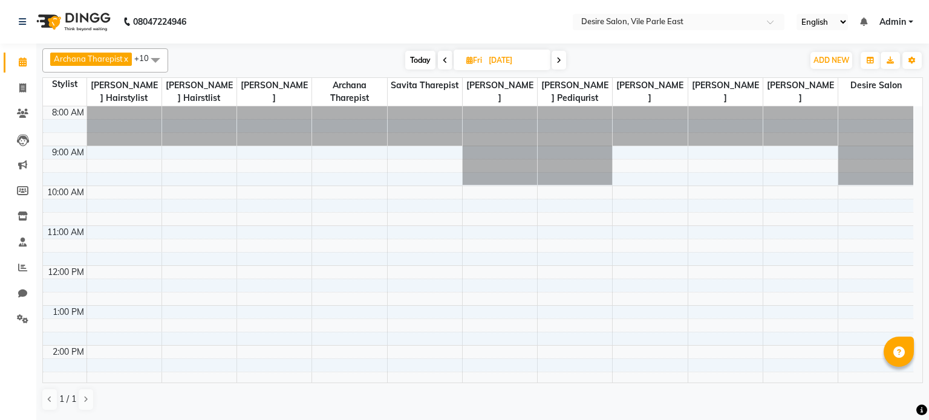
click at [418, 57] on span "Today" at bounding box center [420, 60] width 30 height 19
type input "01-10-2025"
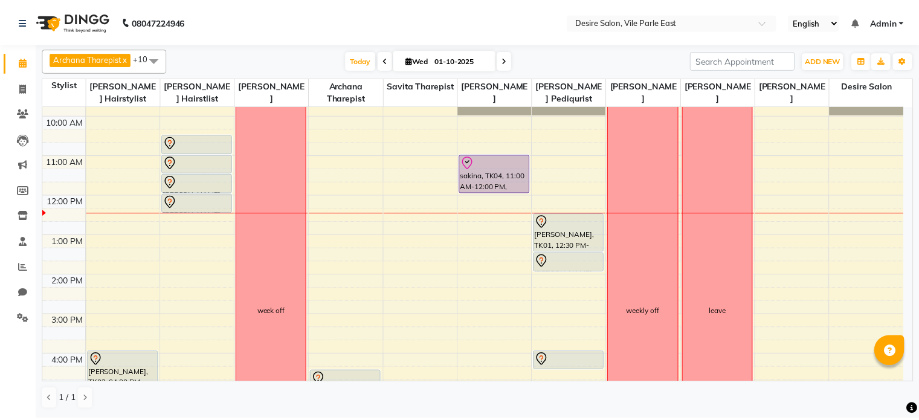
scroll to position [74, 0]
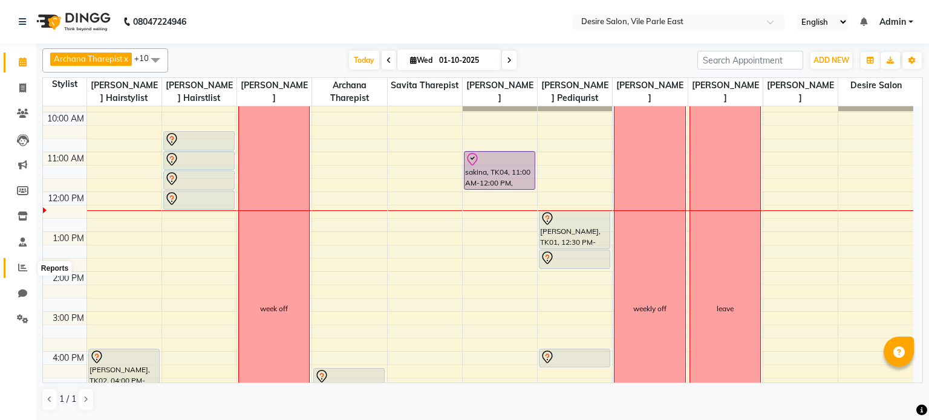
click at [24, 265] on icon at bounding box center [22, 267] width 9 height 9
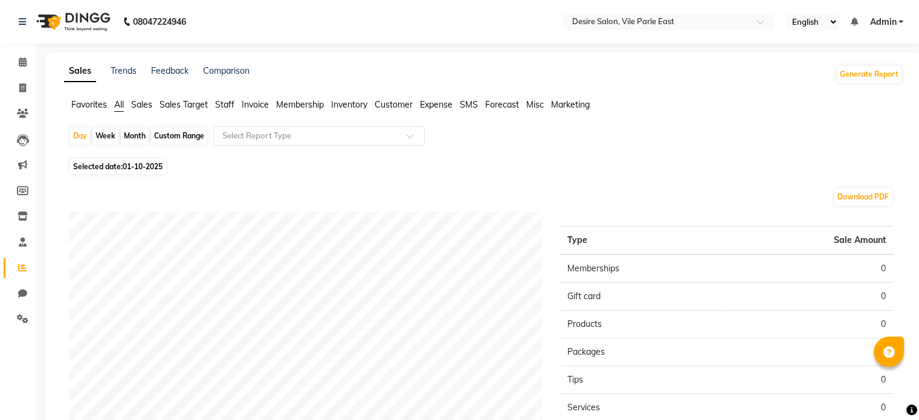
click at [259, 108] on span "Invoice" at bounding box center [255, 104] width 27 height 11
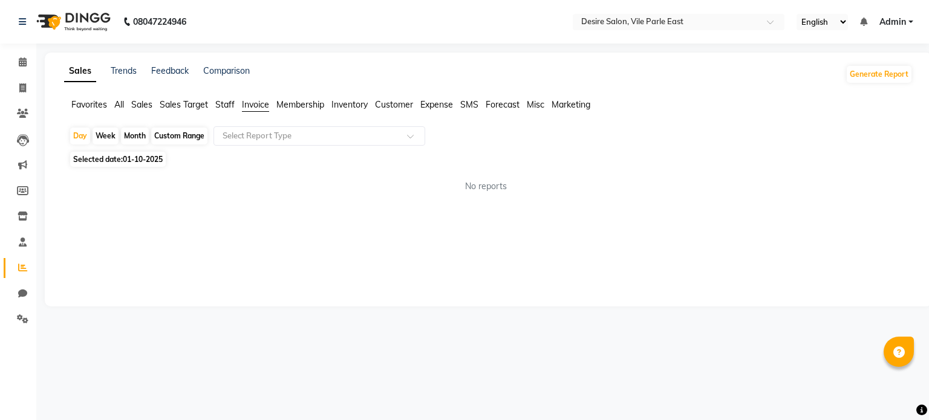
click at [164, 137] on div "Custom Range" at bounding box center [179, 136] width 56 height 17
select select "10"
select select "2025"
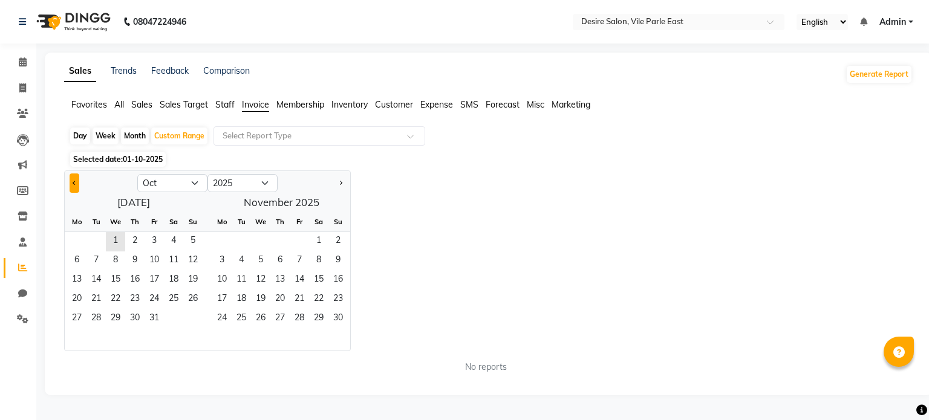
click at [74, 190] on button "Previous month" at bounding box center [75, 182] width 10 height 19
select select "9"
click at [82, 244] on span "1" at bounding box center [76, 241] width 19 height 19
click at [96, 316] on span "30" at bounding box center [95, 319] width 19 height 19
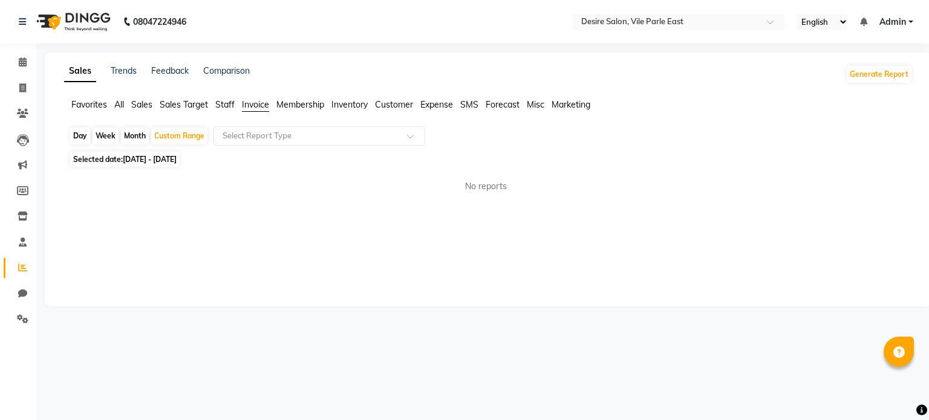
click at [251, 101] on span "Invoice" at bounding box center [255, 104] width 27 height 11
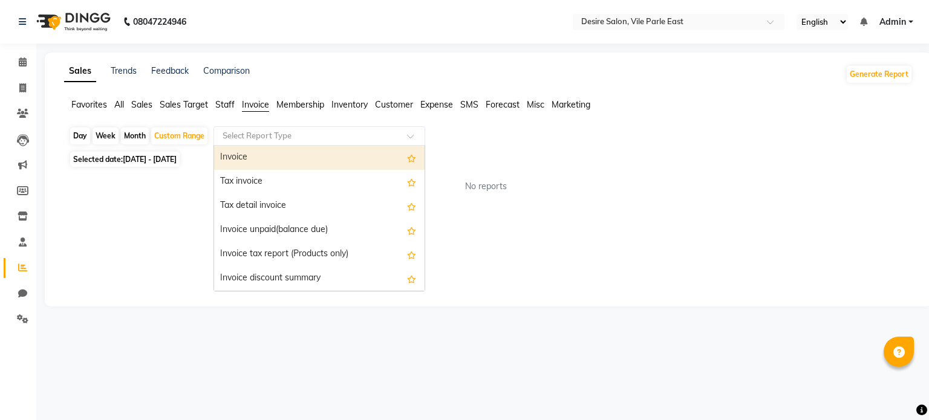
click at [403, 133] on div at bounding box center [319, 136] width 210 height 12
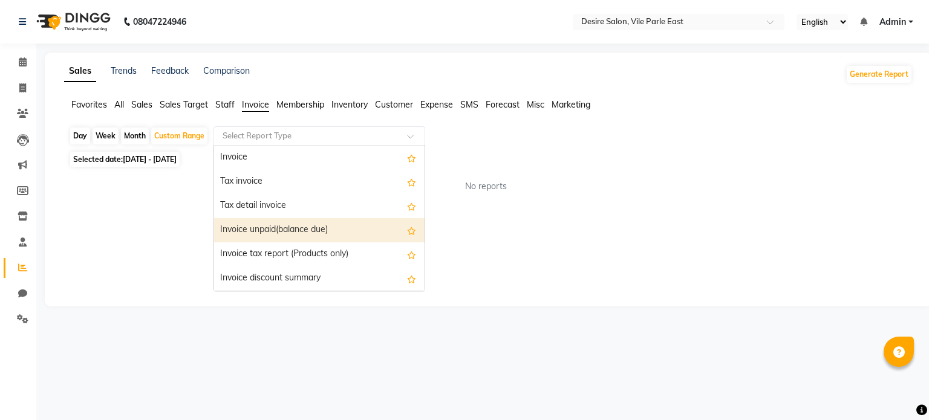
click at [341, 224] on div "Invoice unpaid(balance due)" at bounding box center [319, 230] width 210 height 24
select select "full_report"
select select "csv"
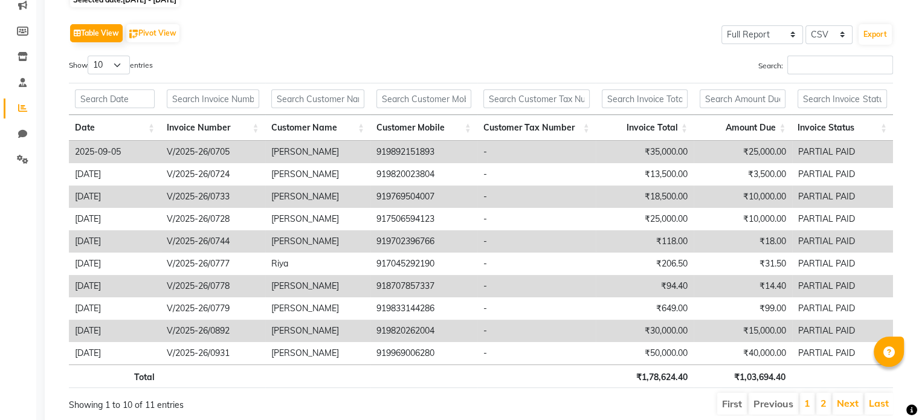
scroll to position [160, 0]
click at [716, 367] on th "₹1,03,694.40" at bounding box center [743, 376] width 98 height 24
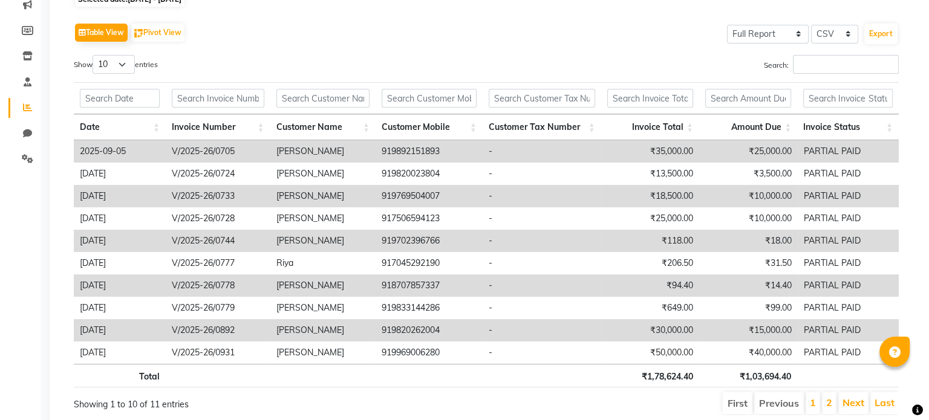
scroll to position [0, 0]
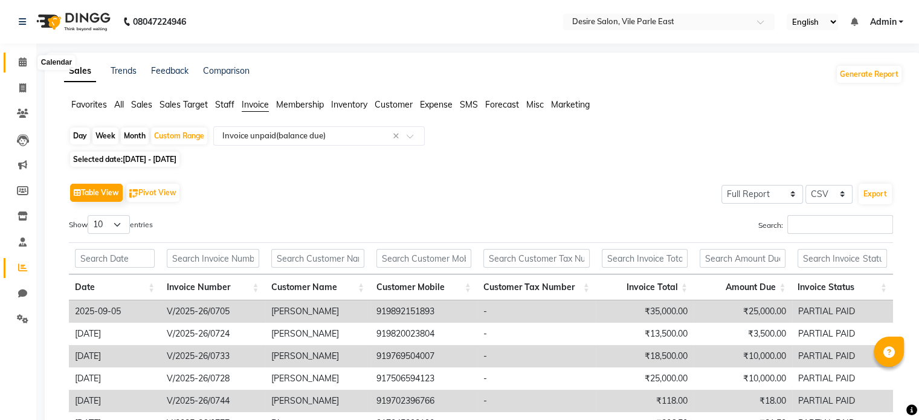
click at [22, 62] on icon at bounding box center [23, 61] width 8 height 9
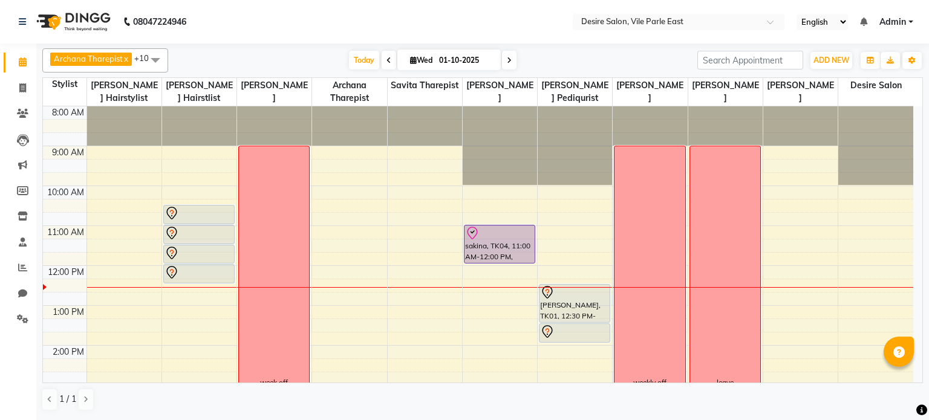
click at [455, 58] on input "01-10-2025" at bounding box center [465, 60] width 60 height 18
select select "10"
select select "2025"
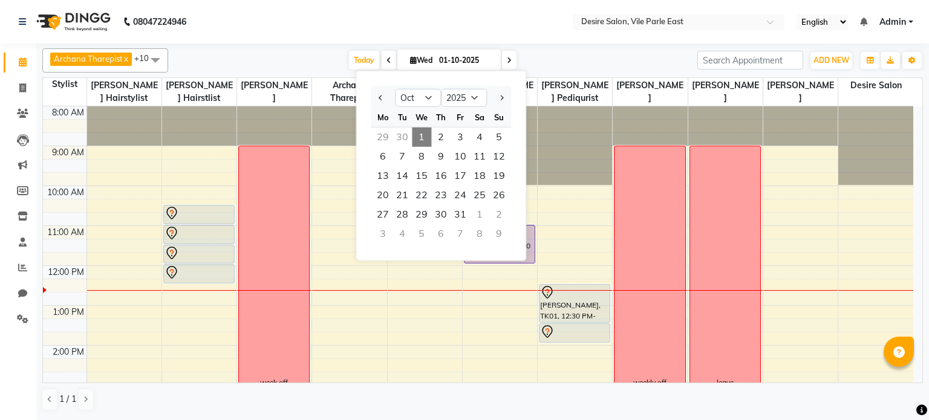
click at [417, 132] on span "1" at bounding box center [421, 137] width 19 height 19
